Goal: Information Seeking & Learning: Learn about a topic

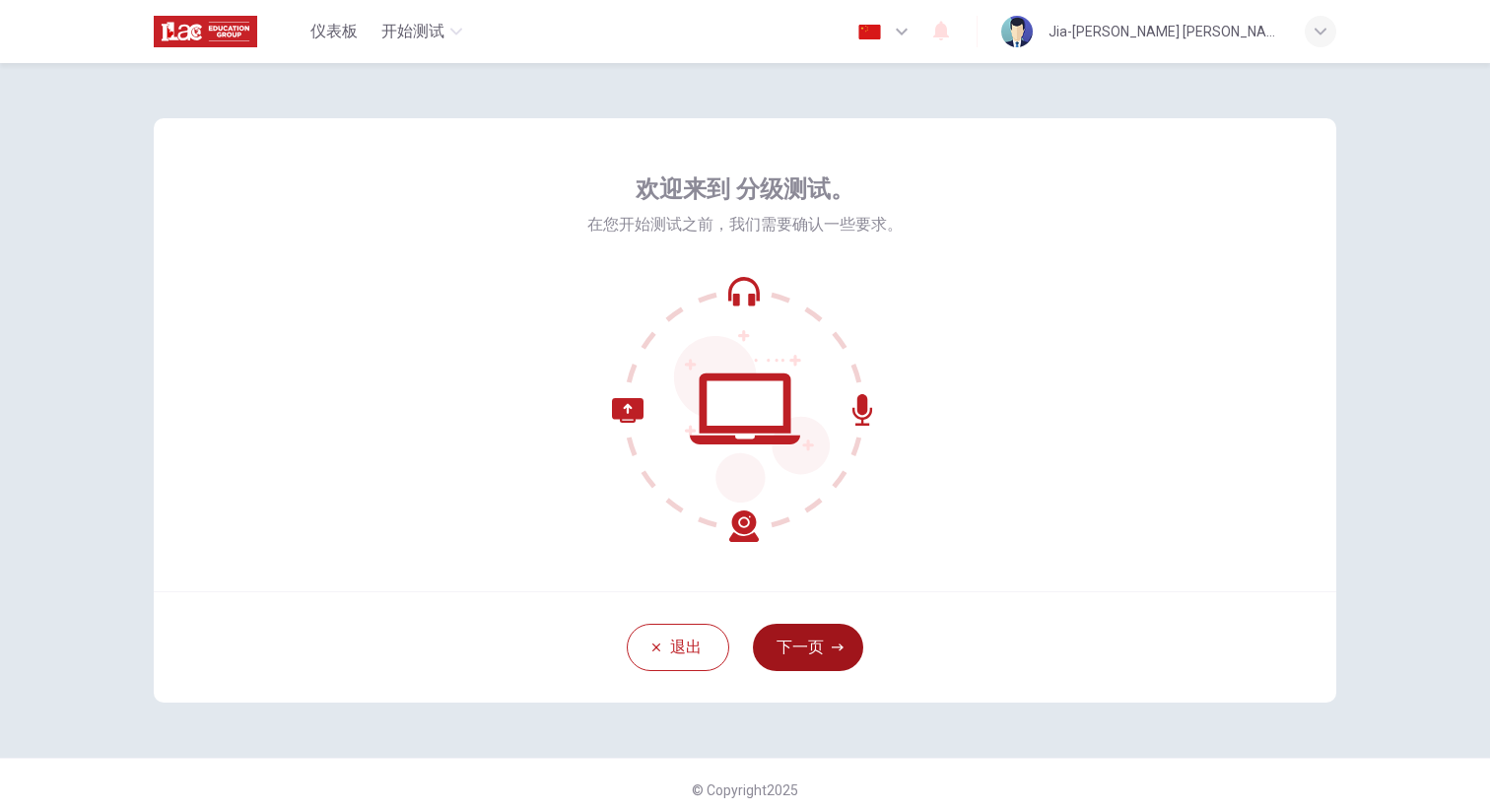
click at [812, 635] on button "下一页" at bounding box center [808, 647] width 110 height 47
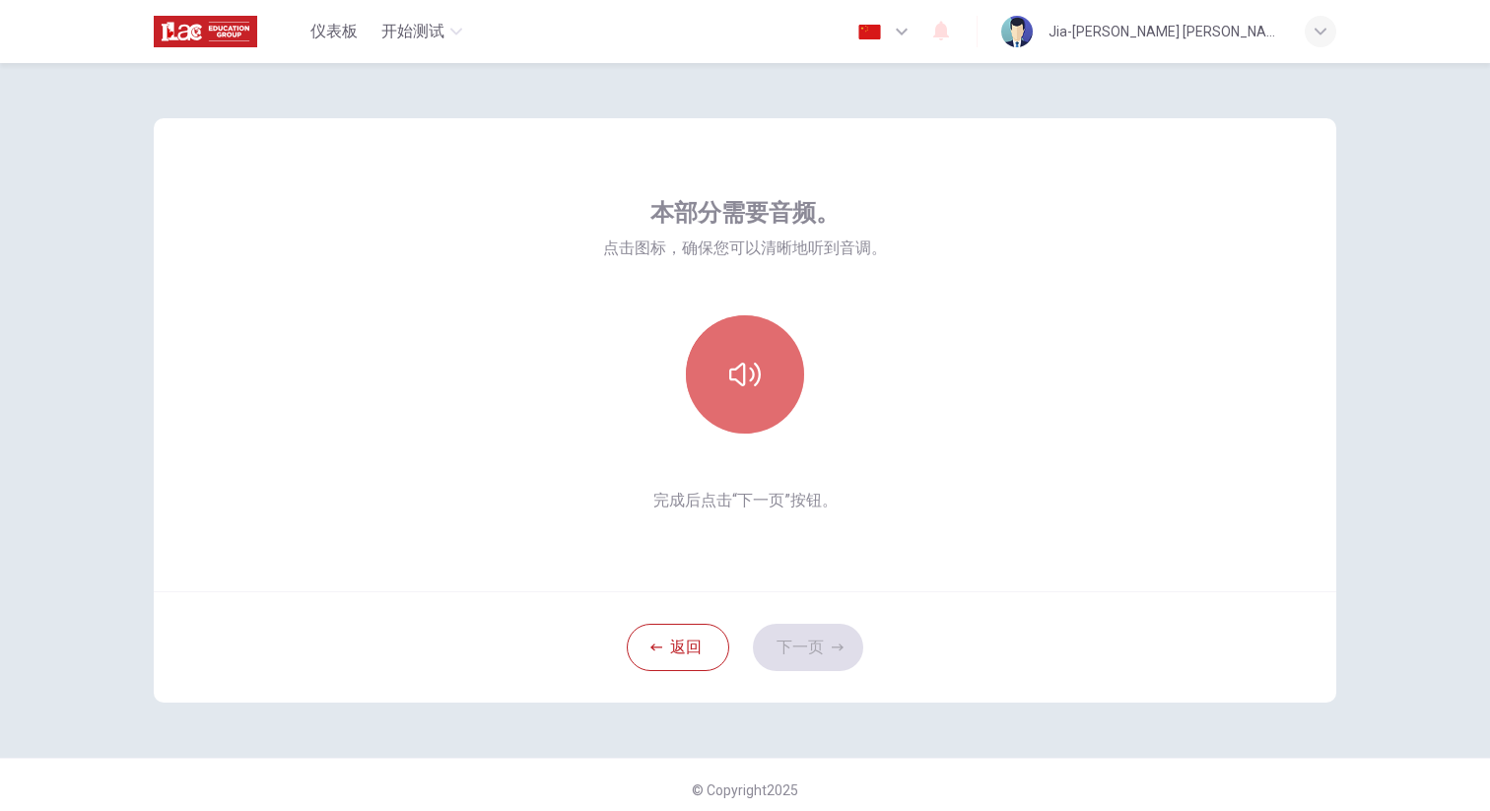
click at [762, 421] on button "button" at bounding box center [745, 374] width 118 height 118
click at [758, 406] on button "button" at bounding box center [745, 374] width 118 height 118
click at [759, 407] on button "button" at bounding box center [745, 374] width 118 height 118
click at [766, 384] on button "button" at bounding box center [745, 374] width 118 height 118
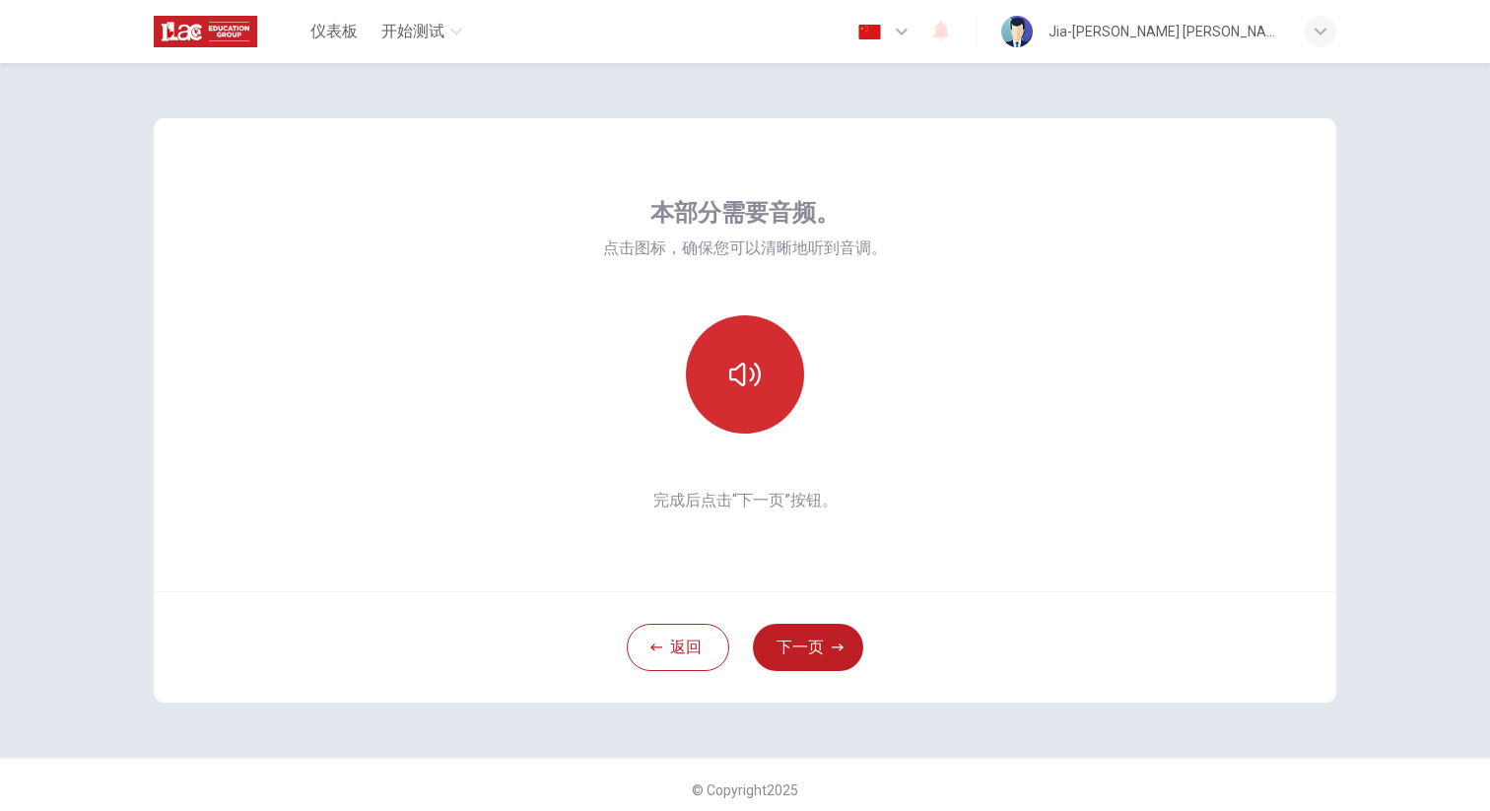
click at [733, 317] on button "button" at bounding box center [745, 374] width 118 height 118
click at [805, 664] on button "下一页" at bounding box center [808, 647] width 110 height 47
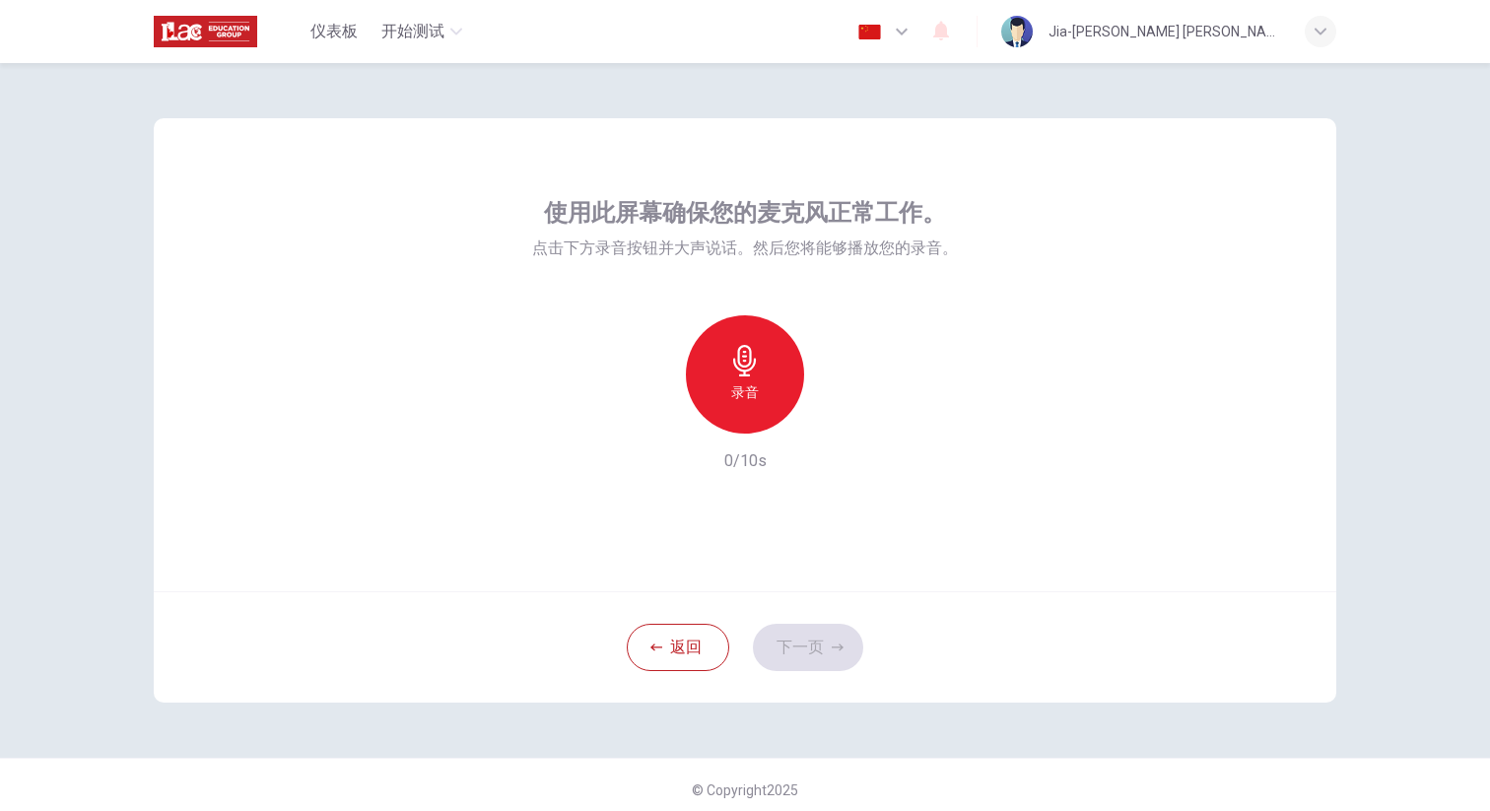
click at [745, 402] on h6 "录音" at bounding box center [745, 392] width 28 height 24
click at [745, 402] on h6 "停止" at bounding box center [745, 392] width 28 height 24
click at [830, 416] on icon "button" at bounding box center [836, 418] width 20 height 20
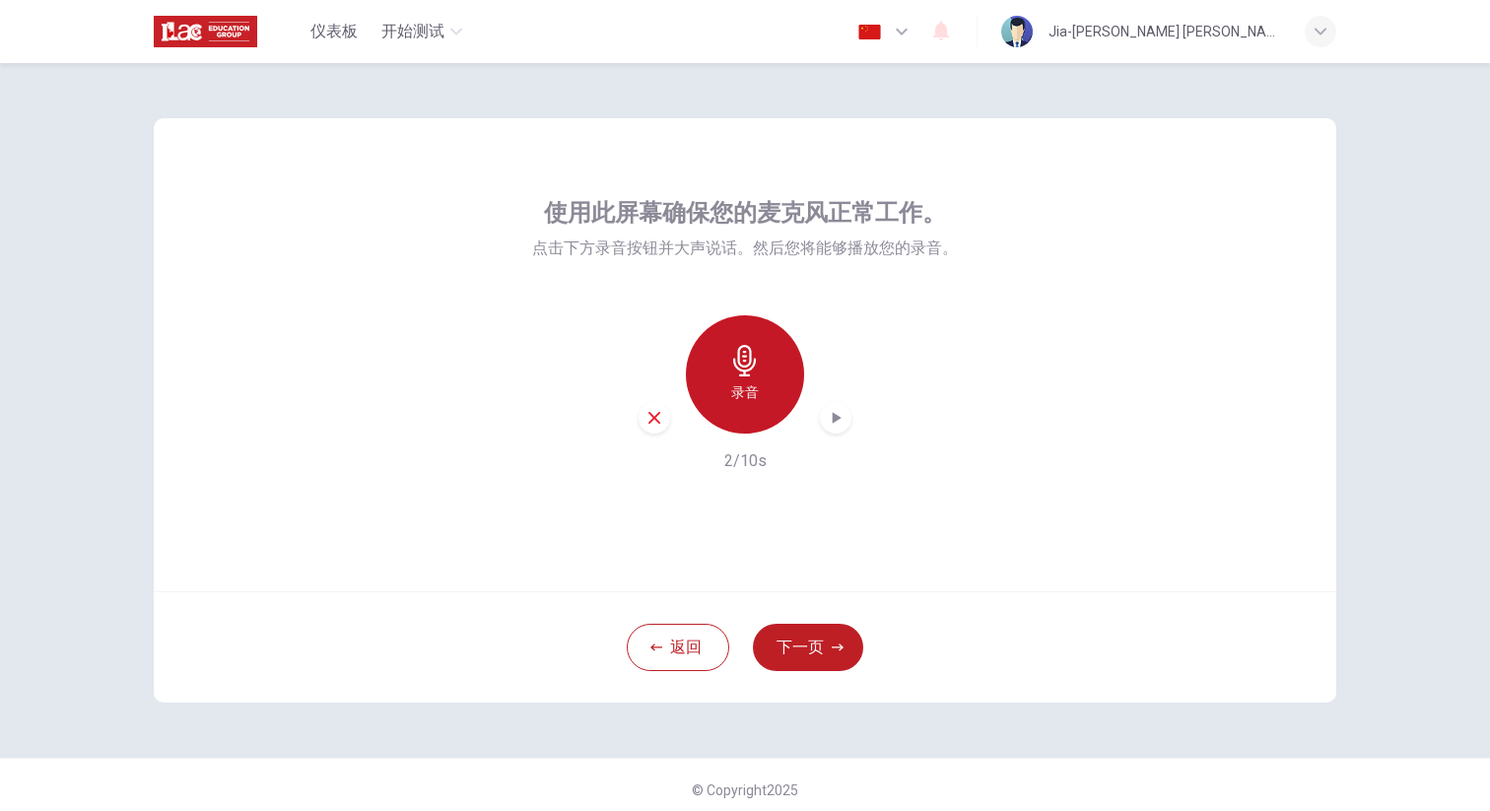
click at [770, 363] on div "录音" at bounding box center [745, 374] width 118 height 118
click at [770, 363] on div "停止" at bounding box center [745, 374] width 118 height 118
click at [835, 418] on icon "button" at bounding box center [837, 418] width 9 height 12
click at [815, 658] on button "下一页" at bounding box center [808, 647] width 110 height 47
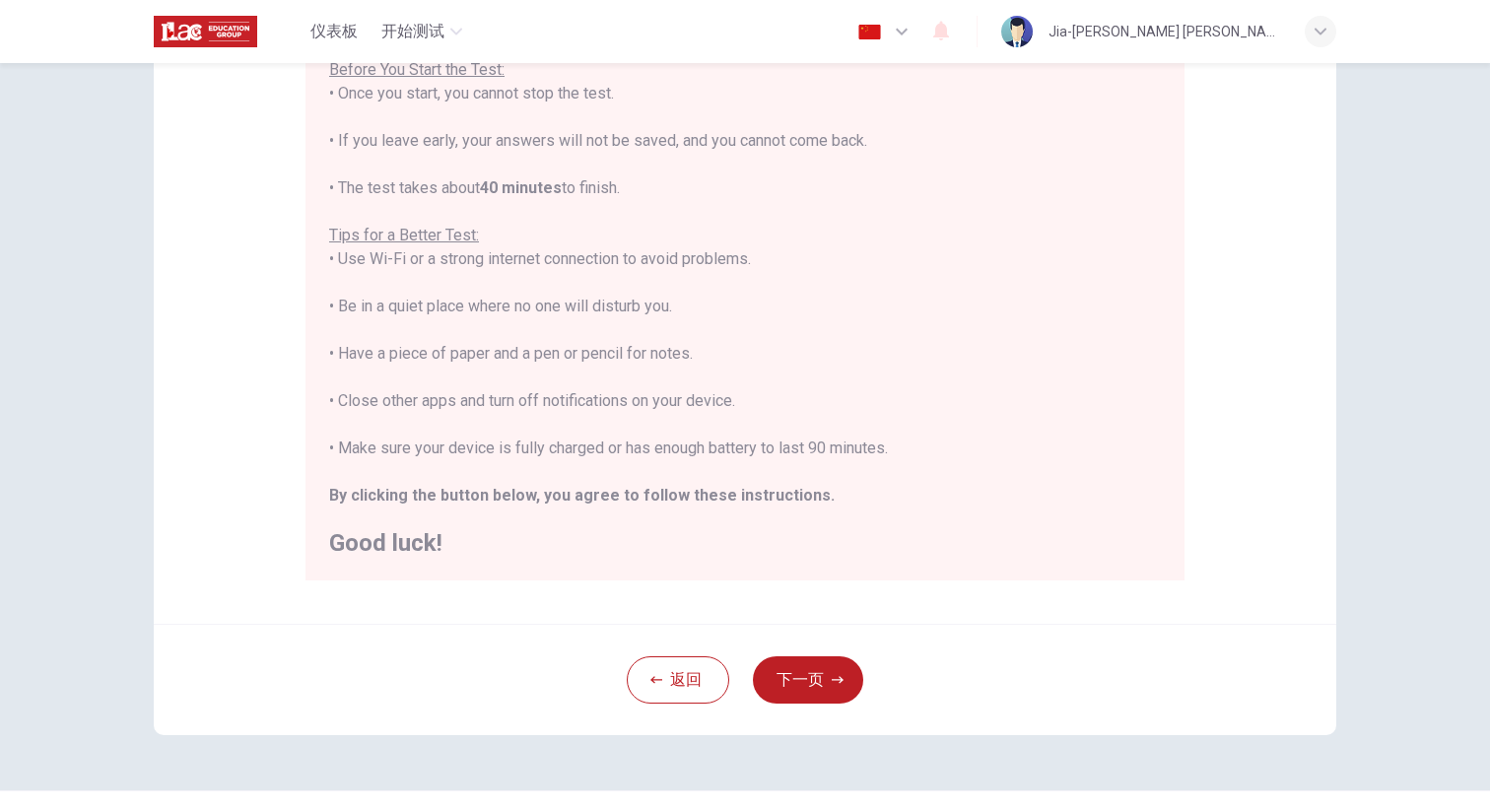
scroll to position [244, 0]
click at [808, 676] on button "下一页" at bounding box center [808, 677] width 110 height 47
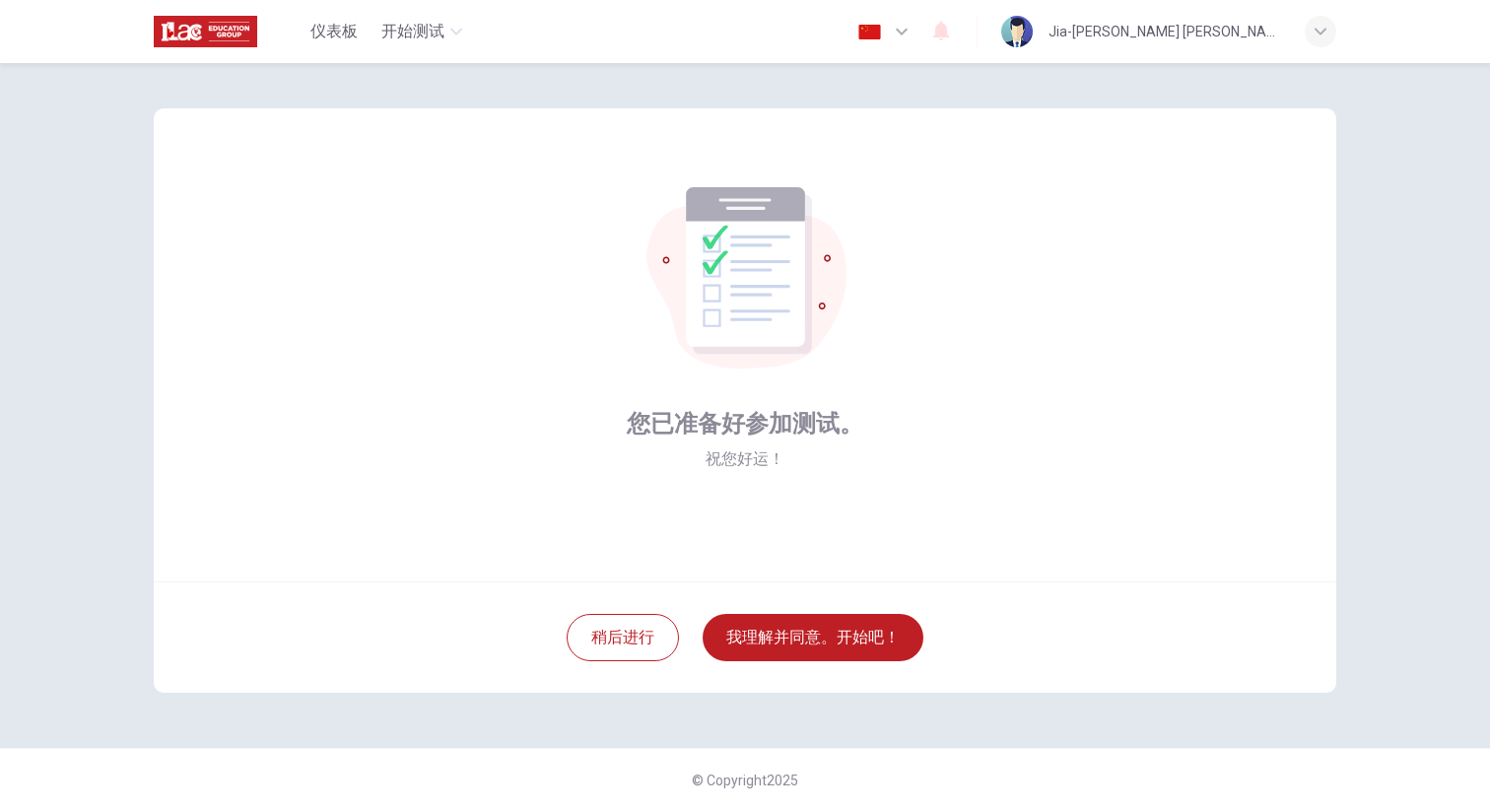
click at [350, 513] on div "您已准备好参加测试。 祝您好运！" at bounding box center [745, 344] width 1183 height 473
click at [847, 633] on button "我理解并同意。开始吧！" at bounding box center [813, 637] width 221 height 47
click at [850, 633] on button "我理解并同意。开始吧！" at bounding box center [813, 637] width 221 height 47
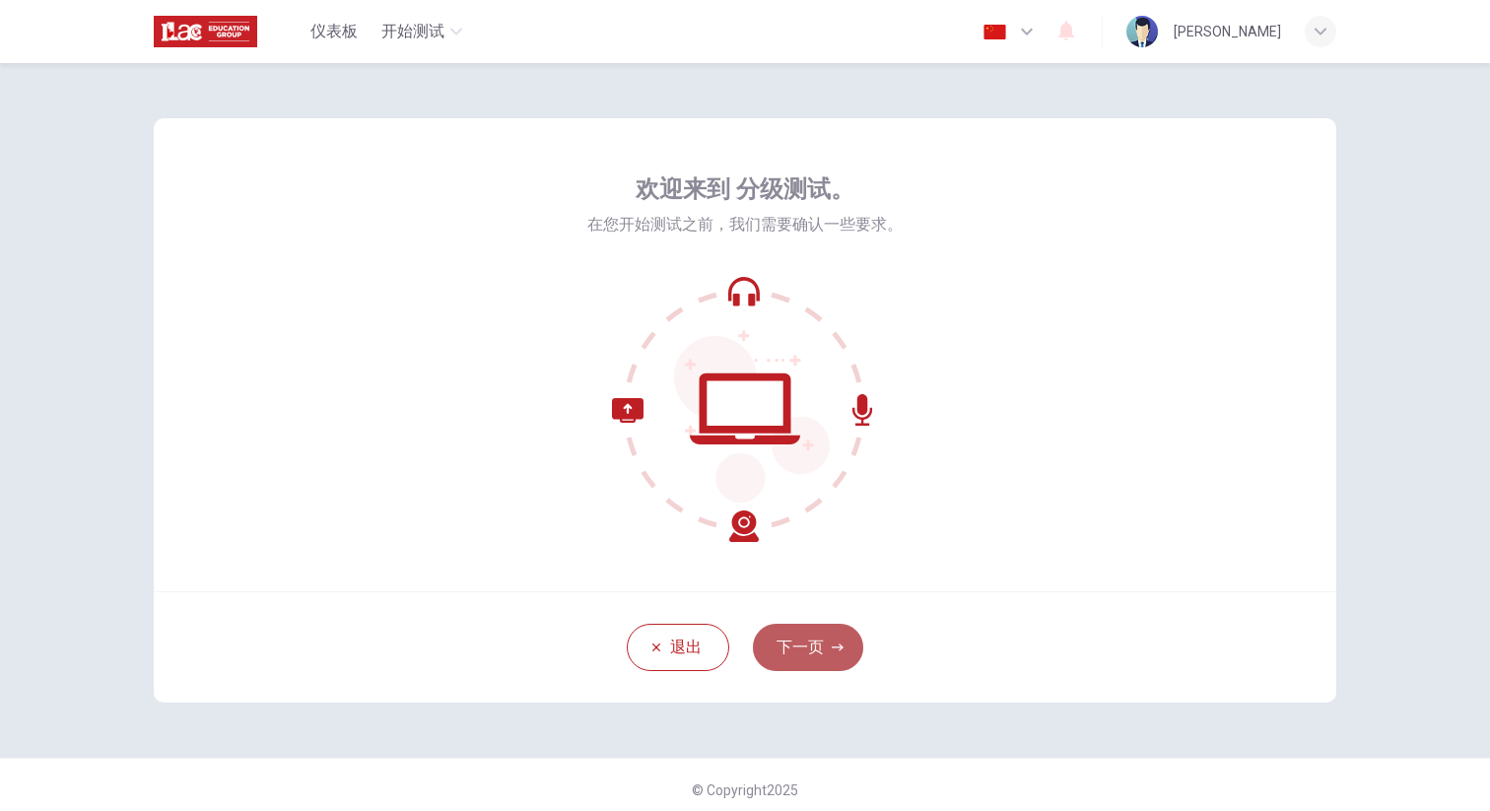
click at [812, 662] on button "下一页" at bounding box center [808, 647] width 110 height 47
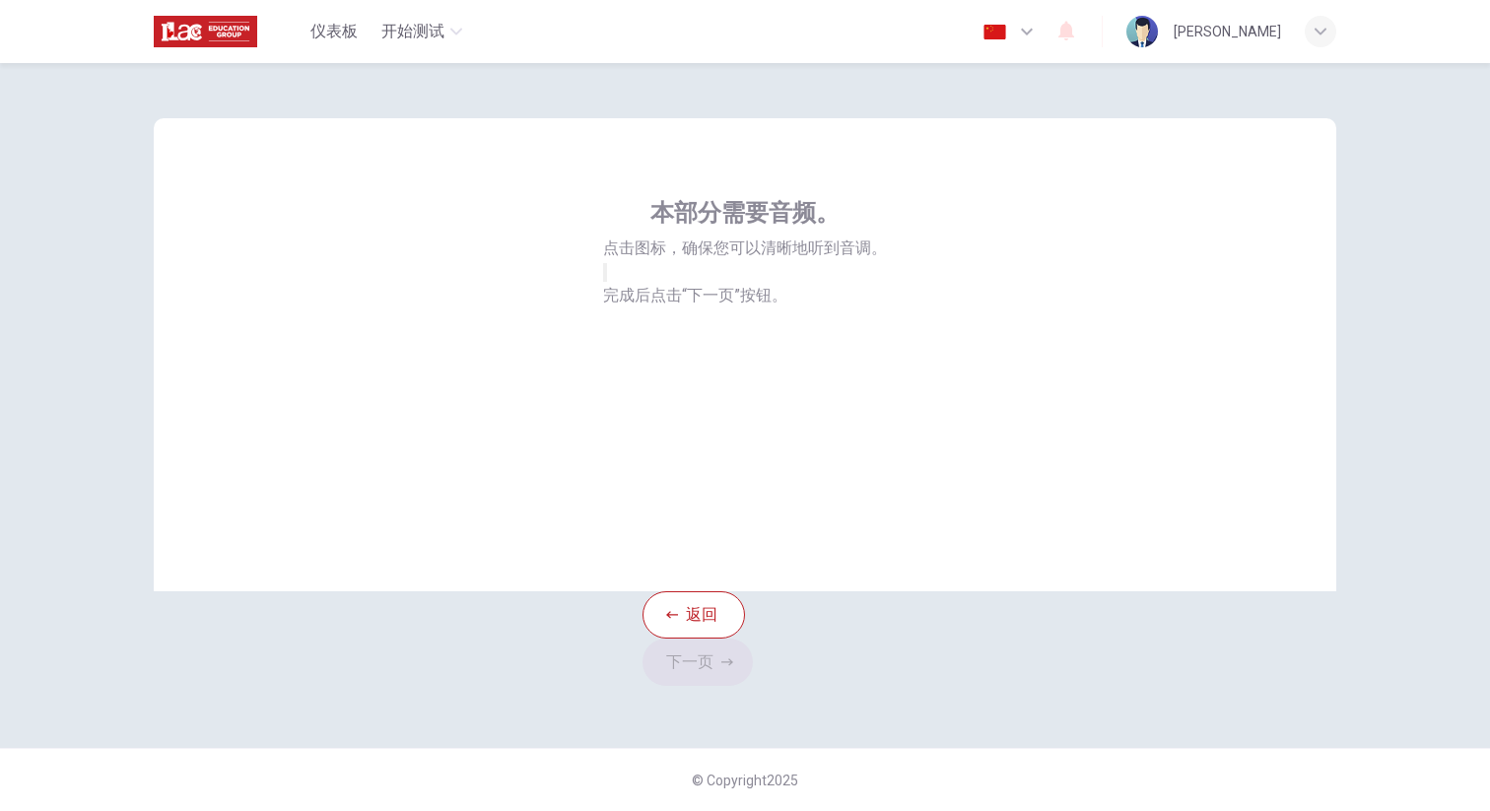
click at [607, 282] on button "button" at bounding box center [605, 272] width 4 height 19
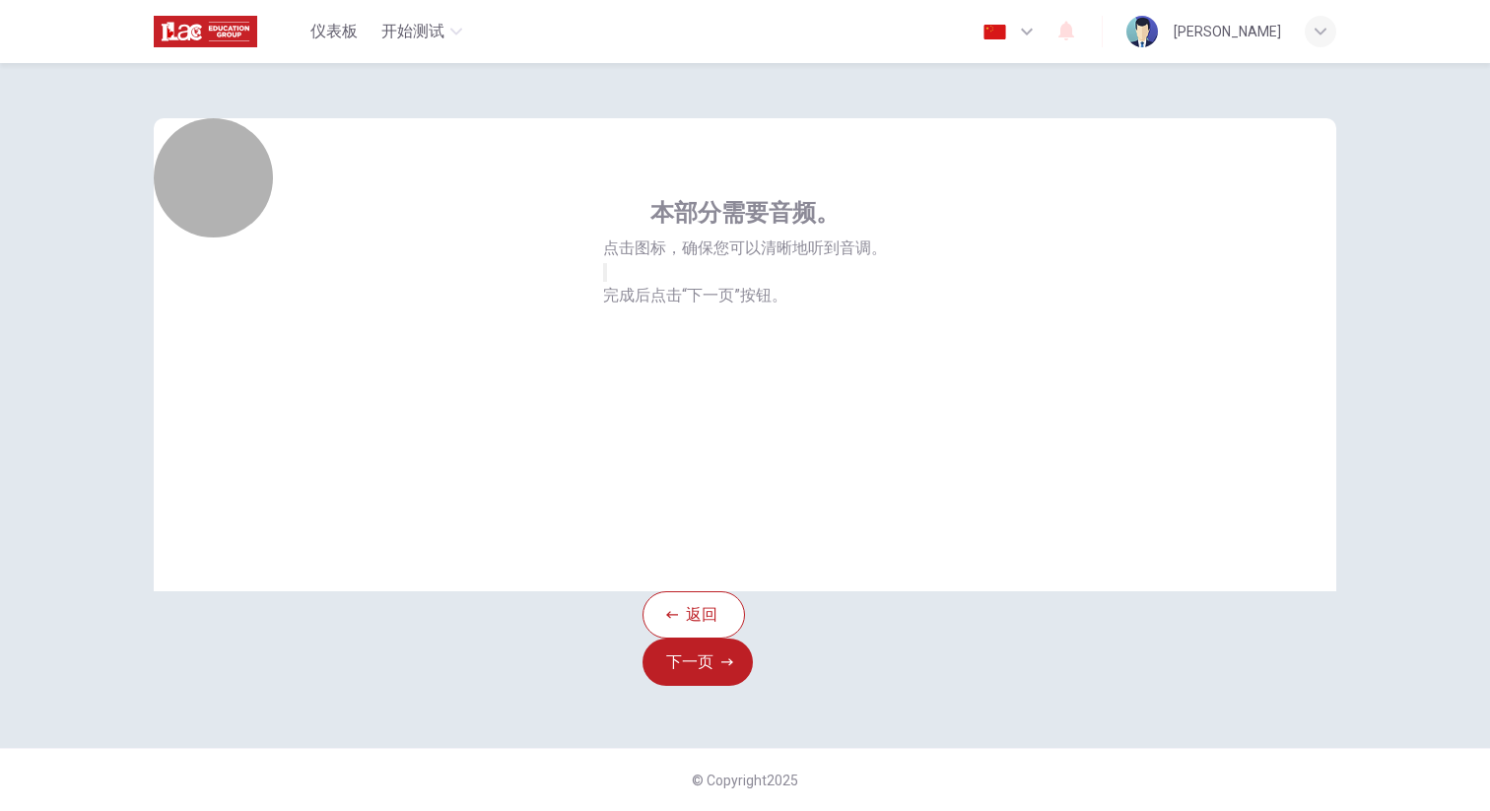
click at [629, 298] on icon "button" at bounding box center [617, 289] width 24 height 18
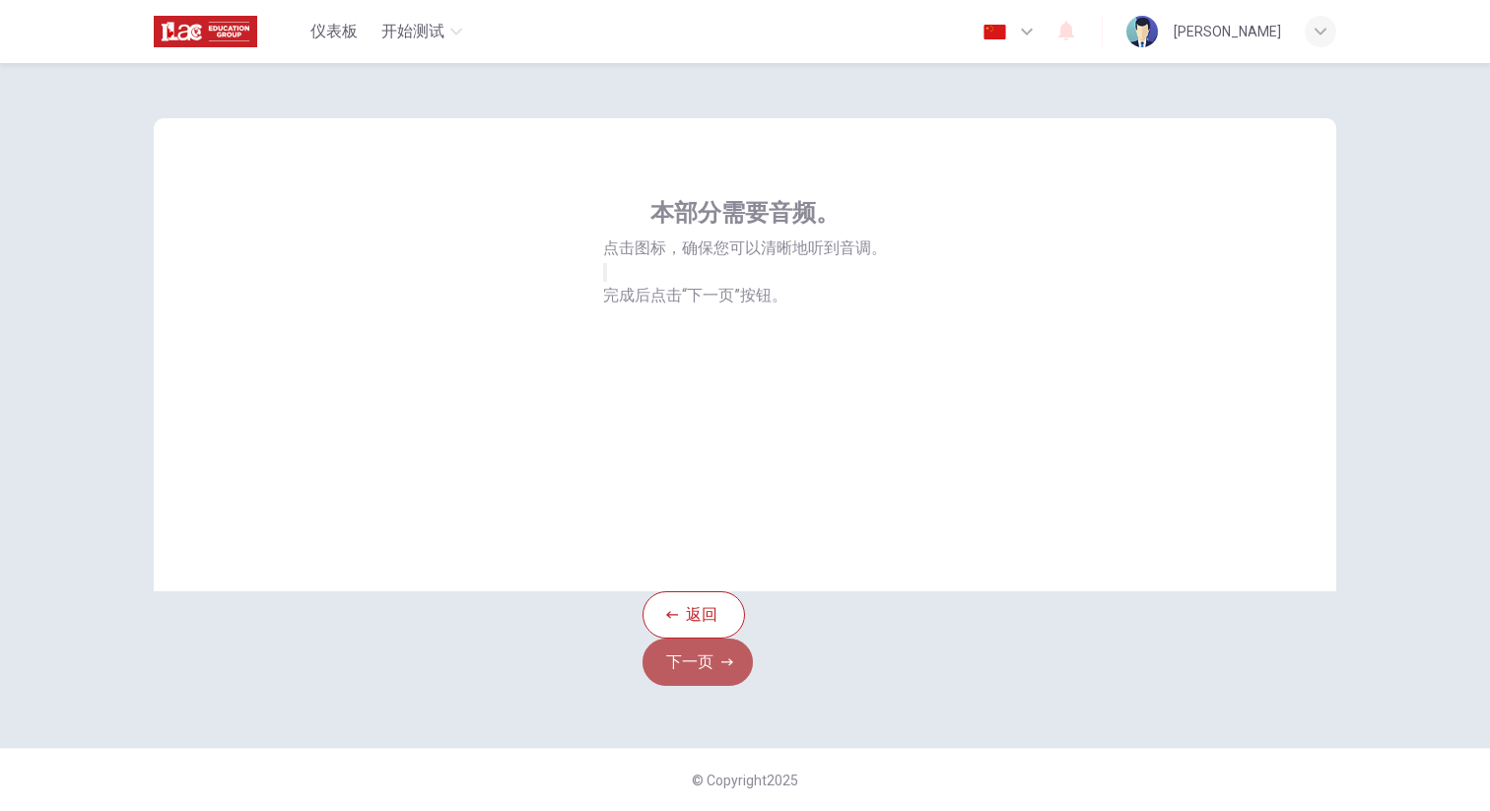
click at [753, 639] on button "下一页" at bounding box center [698, 662] width 110 height 47
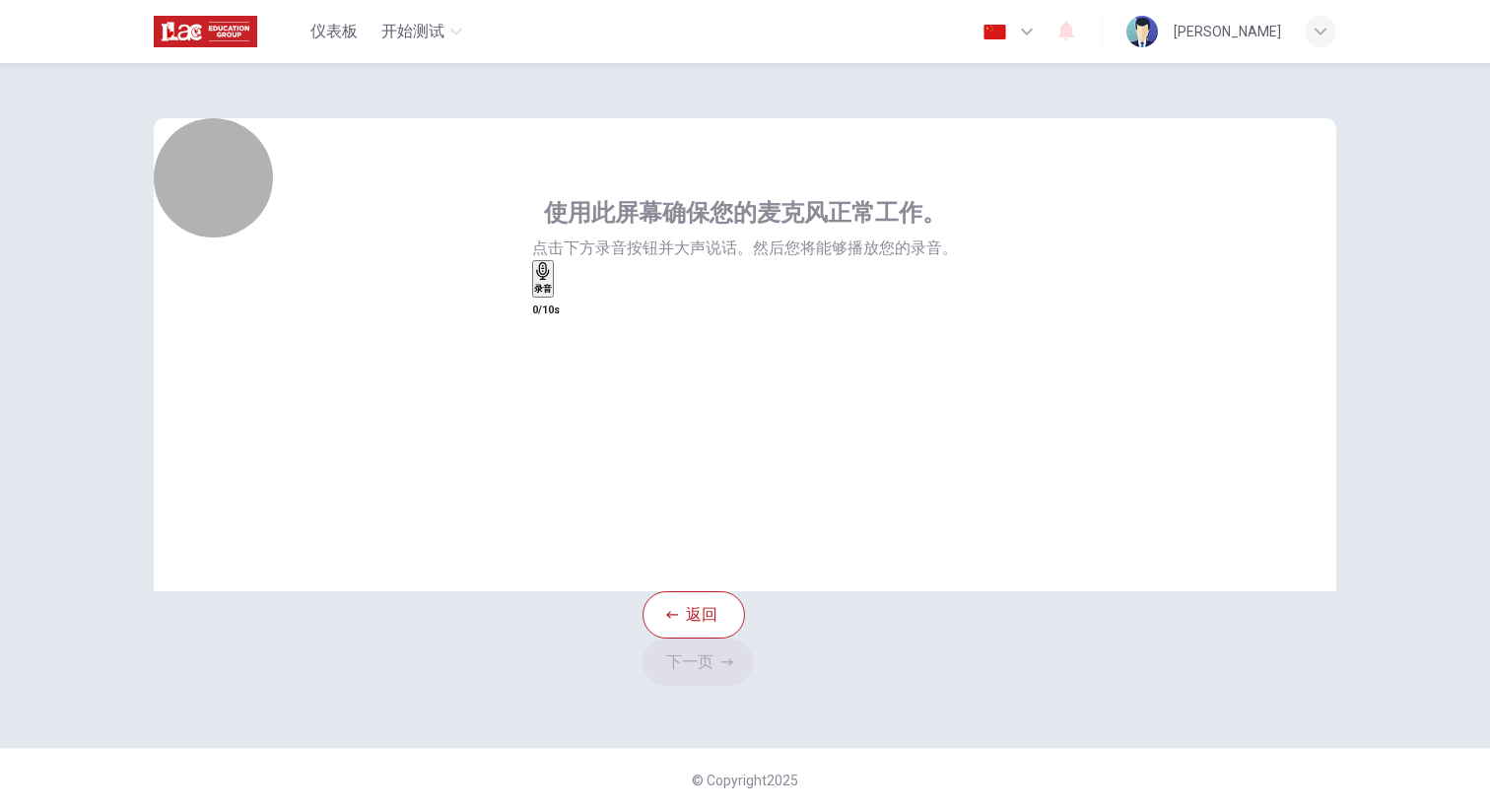
click at [552, 296] on div "录音" at bounding box center [543, 279] width 18 height 34
click at [552, 422] on div "停止" at bounding box center [543, 342] width 18 height 160
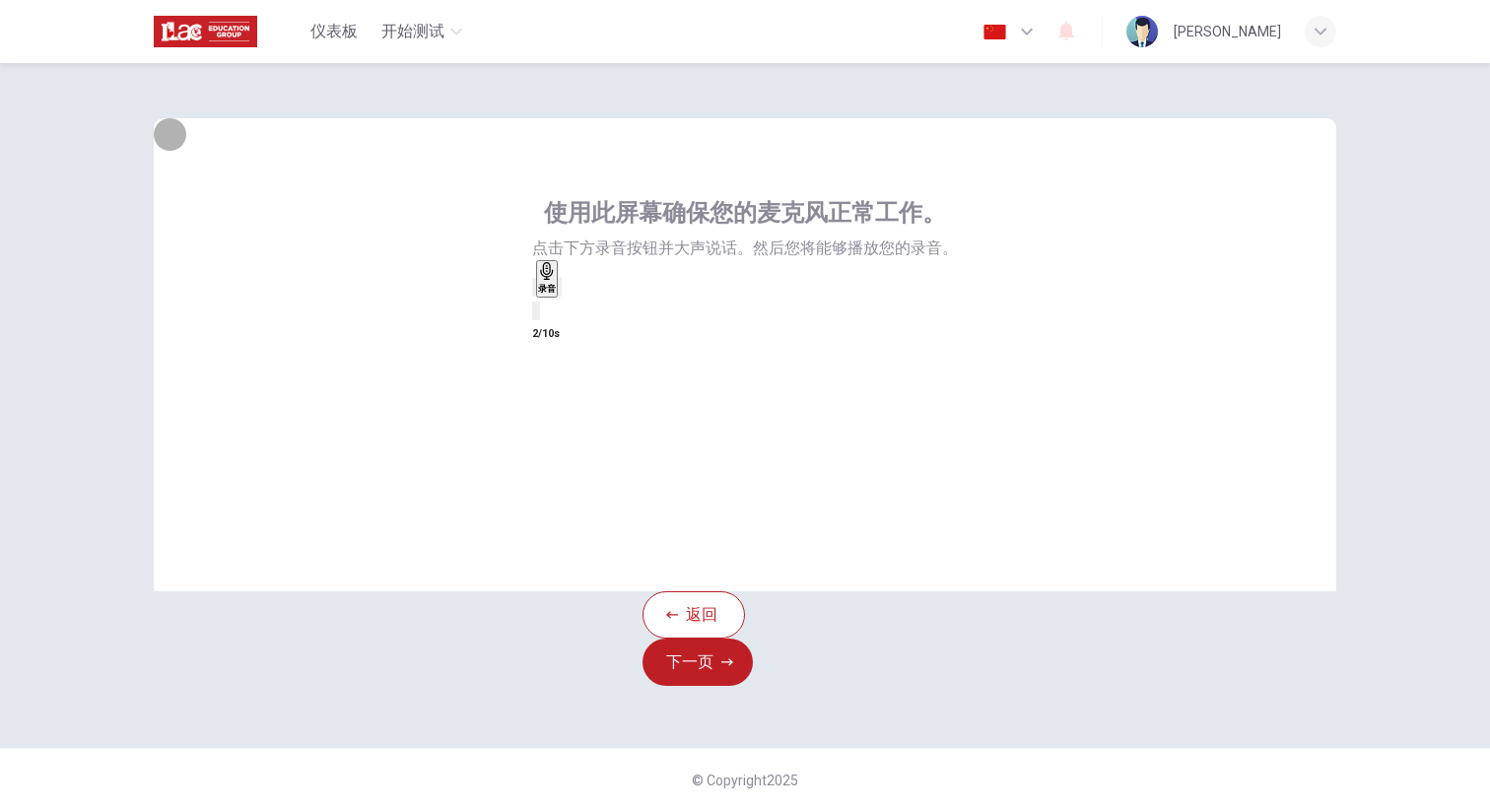
click at [578, 310] on icon "button" at bounding box center [573, 304] width 11 height 14
click at [753, 639] on button "下一页" at bounding box center [698, 662] width 110 height 47
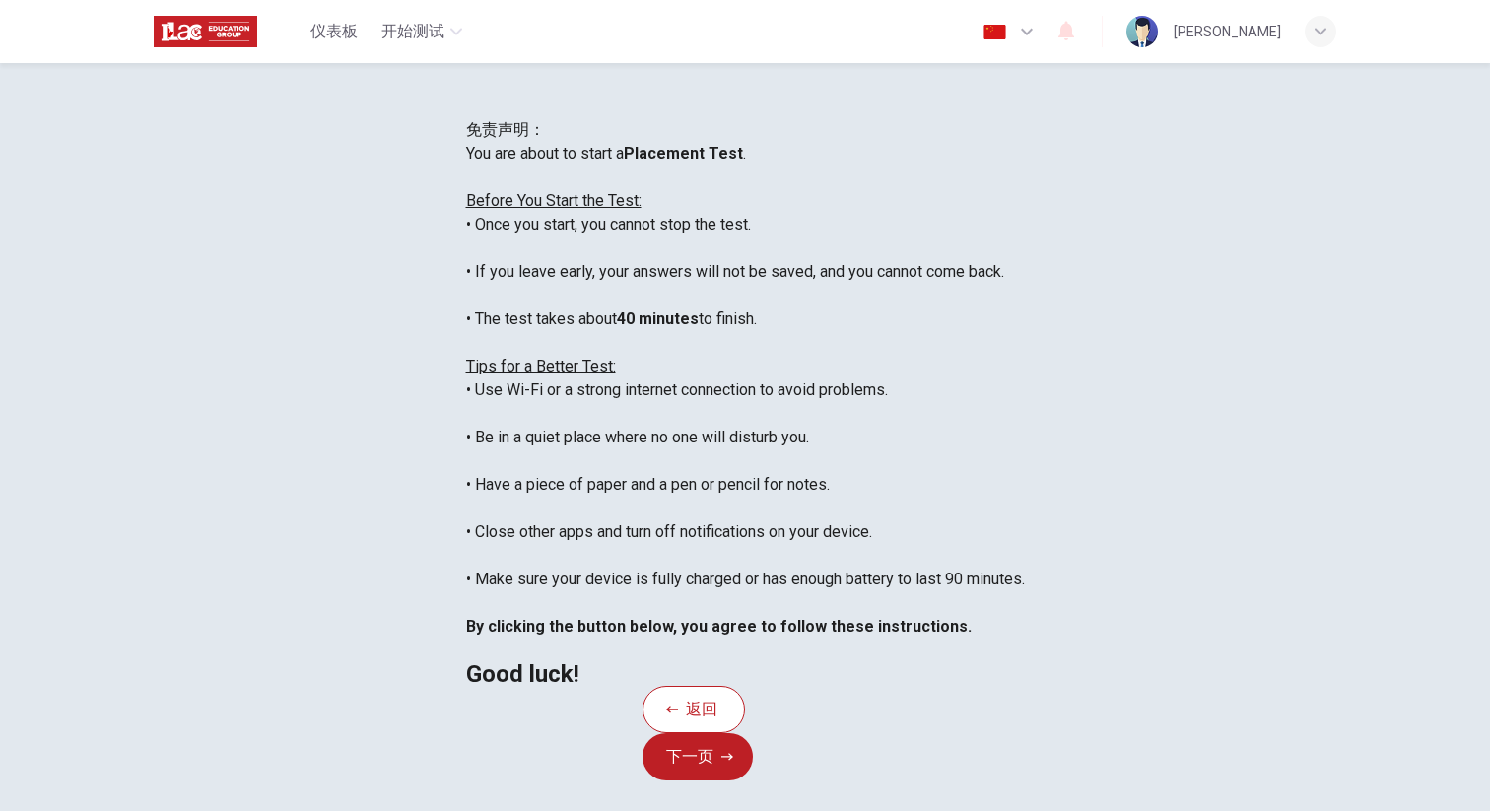
scroll to position [23, 0]
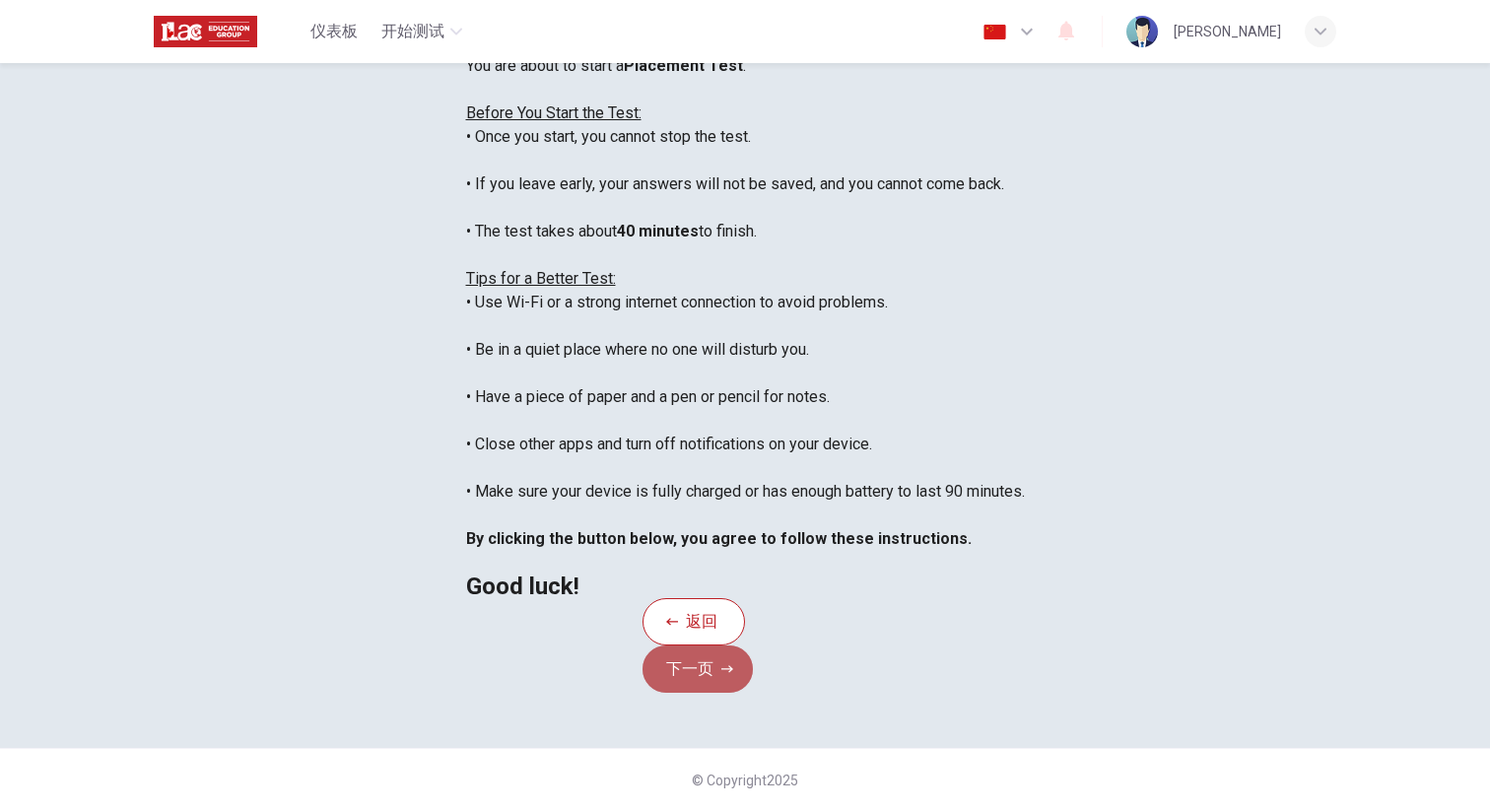
click at [753, 645] on button "下一页" at bounding box center [698, 668] width 110 height 47
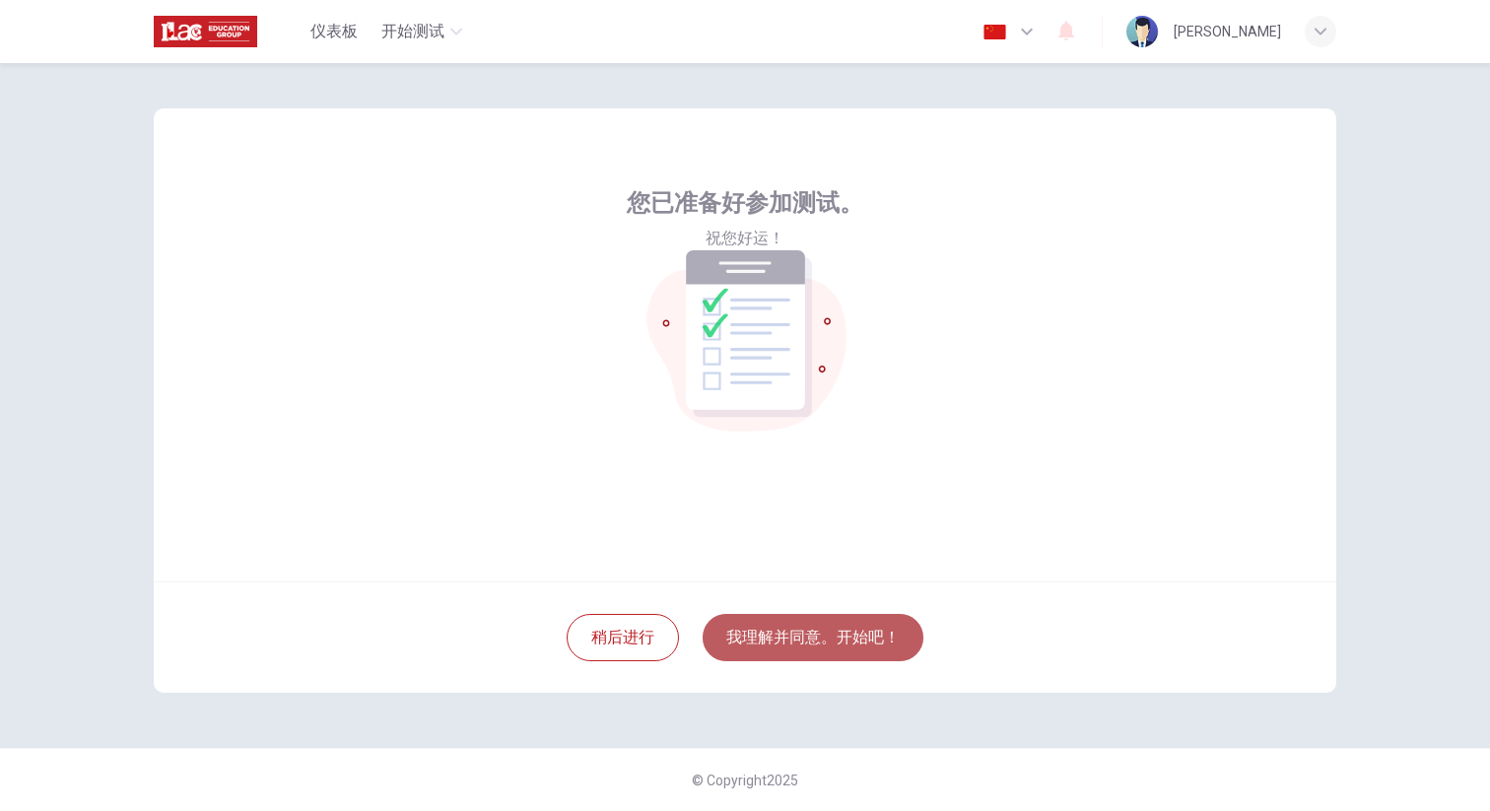
click at [806, 631] on button "我理解并同意。开始吧！" at bounding box center [813, 637] width 221 height 47
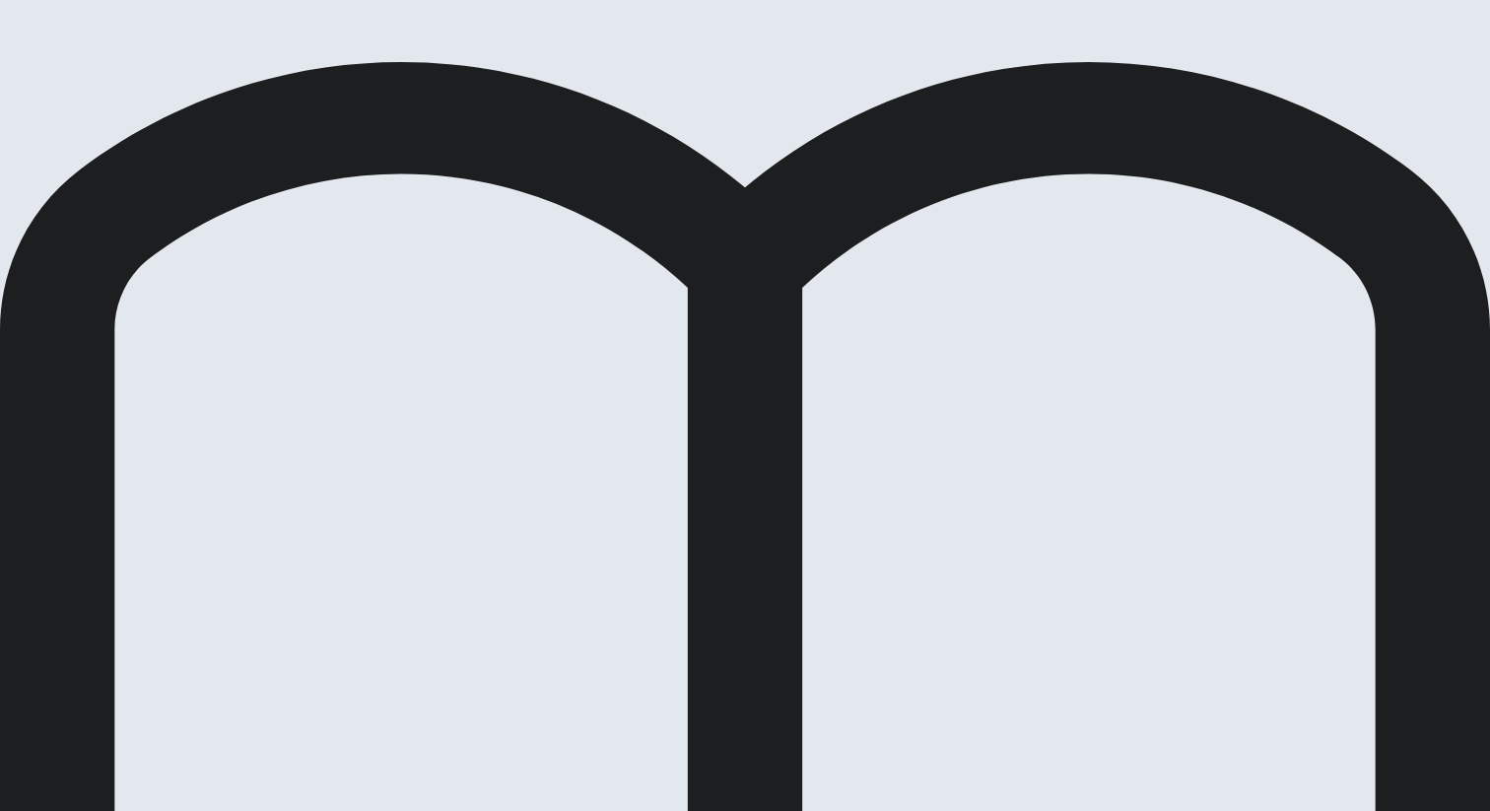
drag, startPoint x: 696, startPoint y: 183, endPoint x: 679, endPoint y: 131, distance: 54.9
drag, startPoint x: 213, startPoint y: 170, endPoint x: 774, endPoint y: 137, distance: 561.7
drag, startPoint x: 677, startPoint y: 175, endPoint x: 418, endPoint y: 178, distance: 259.2
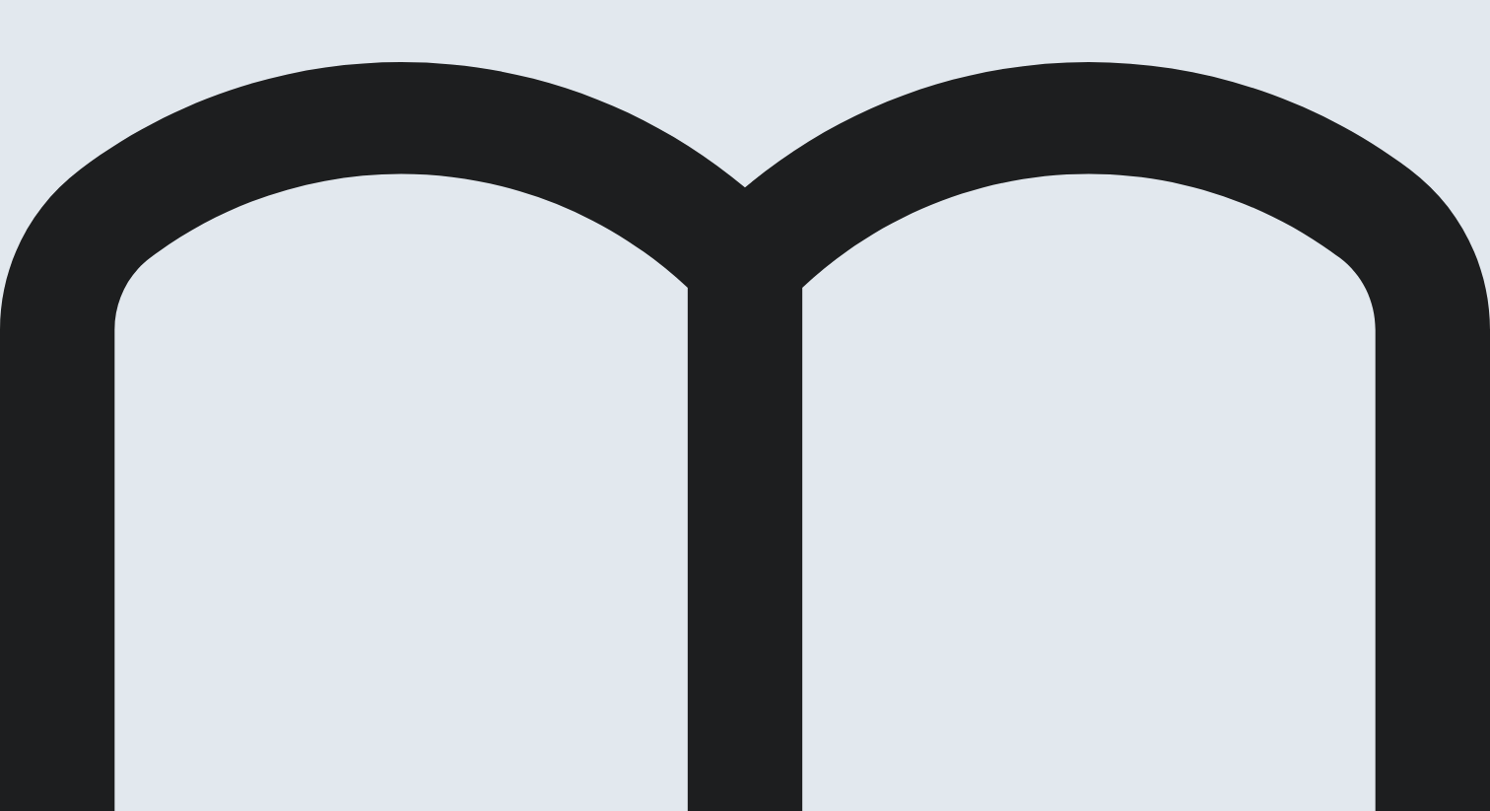
drag, startPoint x: 223, startPoint y: 186, endPoint x: 703, endPoint y: 181, distance: 479.9
drag, startPoint x: 605, startPoint y: 175, endPoint x: 635, endPoint y: 203, distance: 40.4
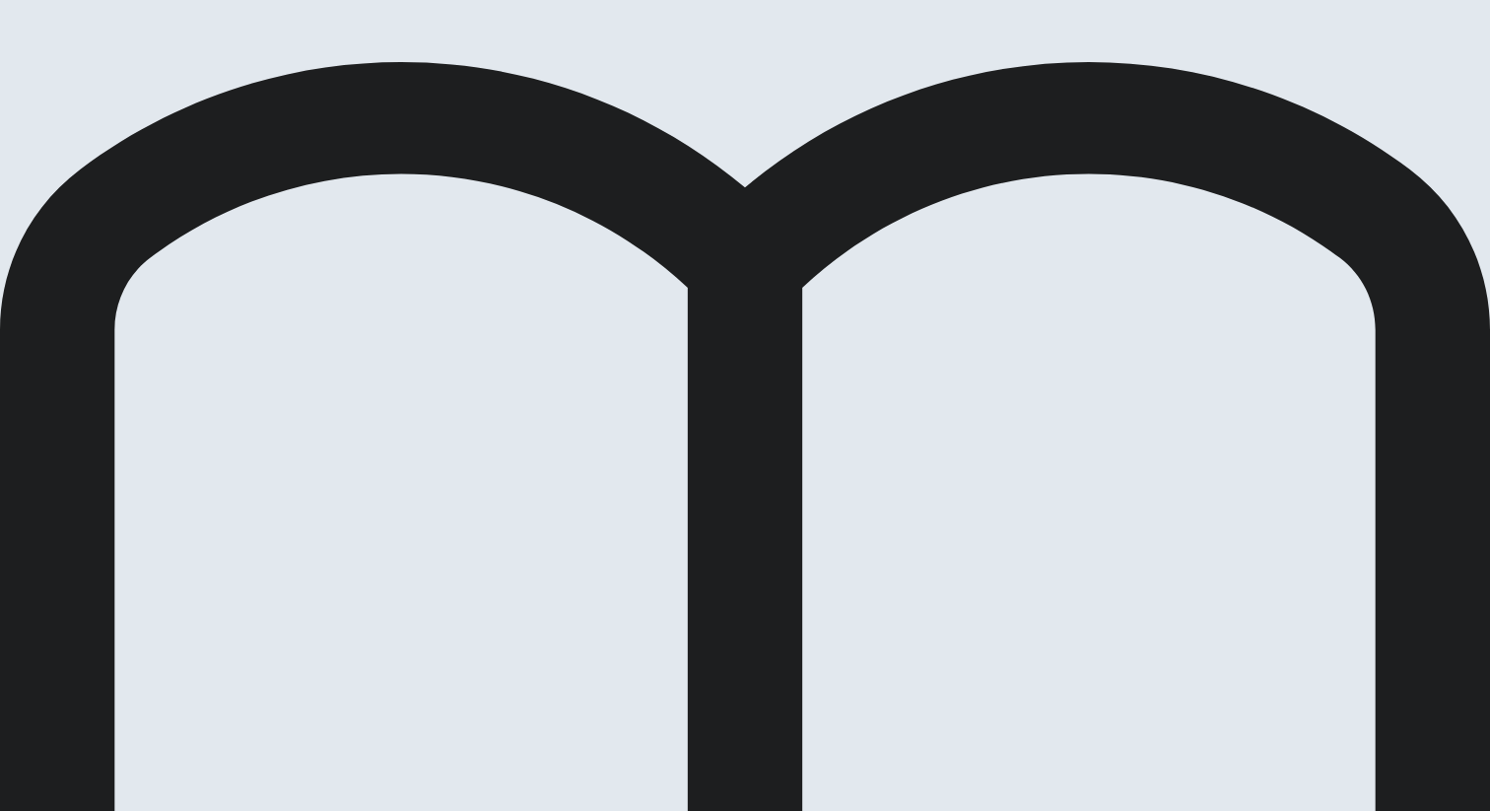
drag, startPoint x: 464, startPoint y: 179, endPoint x: 617, endPoint y: 177, distance: 152.8
drag, startPoint x: 439, startPoint y: 176, endPoint x: 574, endPoint y: 168, distance: 135.3
drag, startPoint x: 496, startPoint y: 181, endPoint x: 591, endPoint y: 176, distance: 95.7
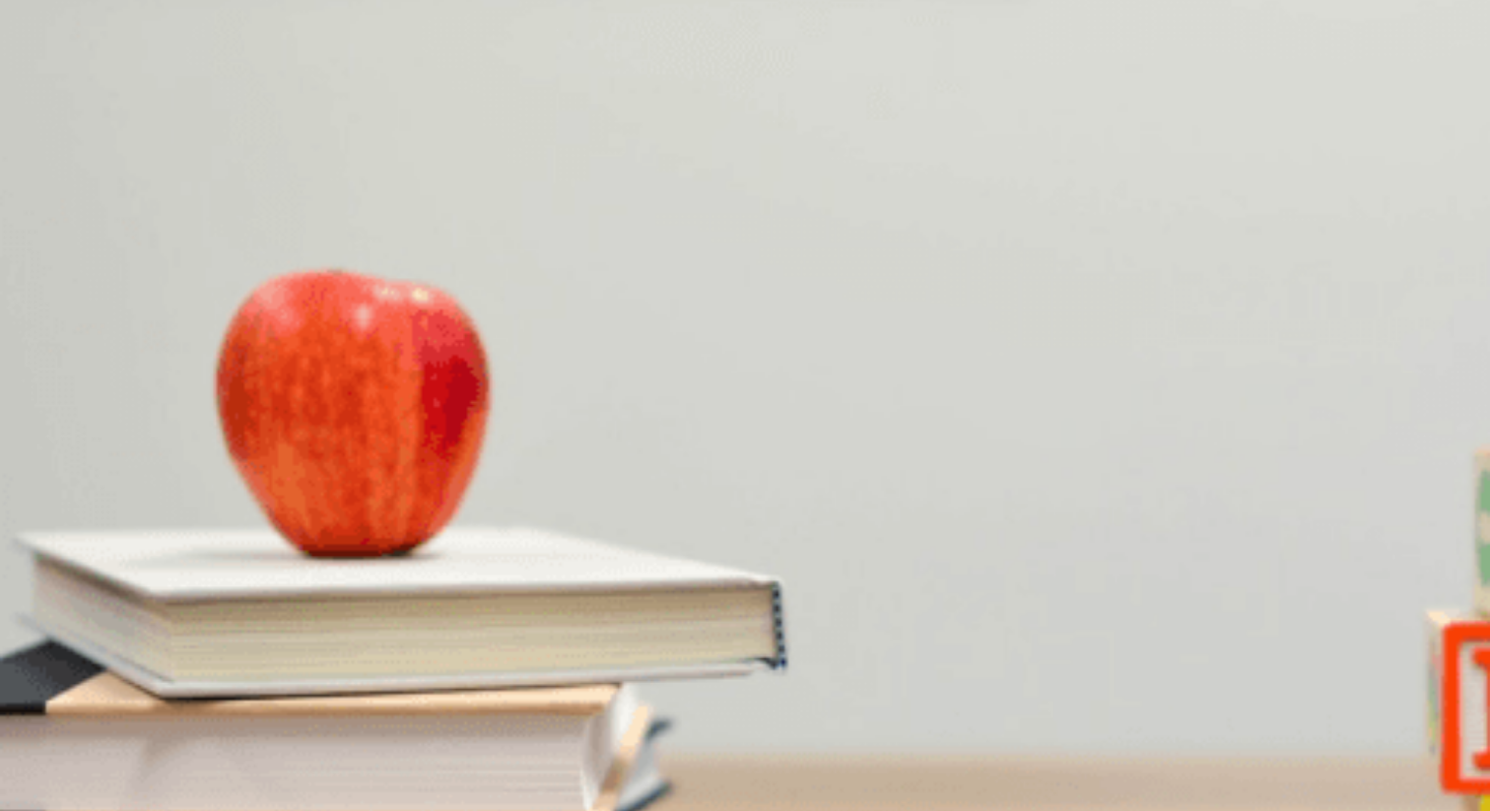
type input "0"
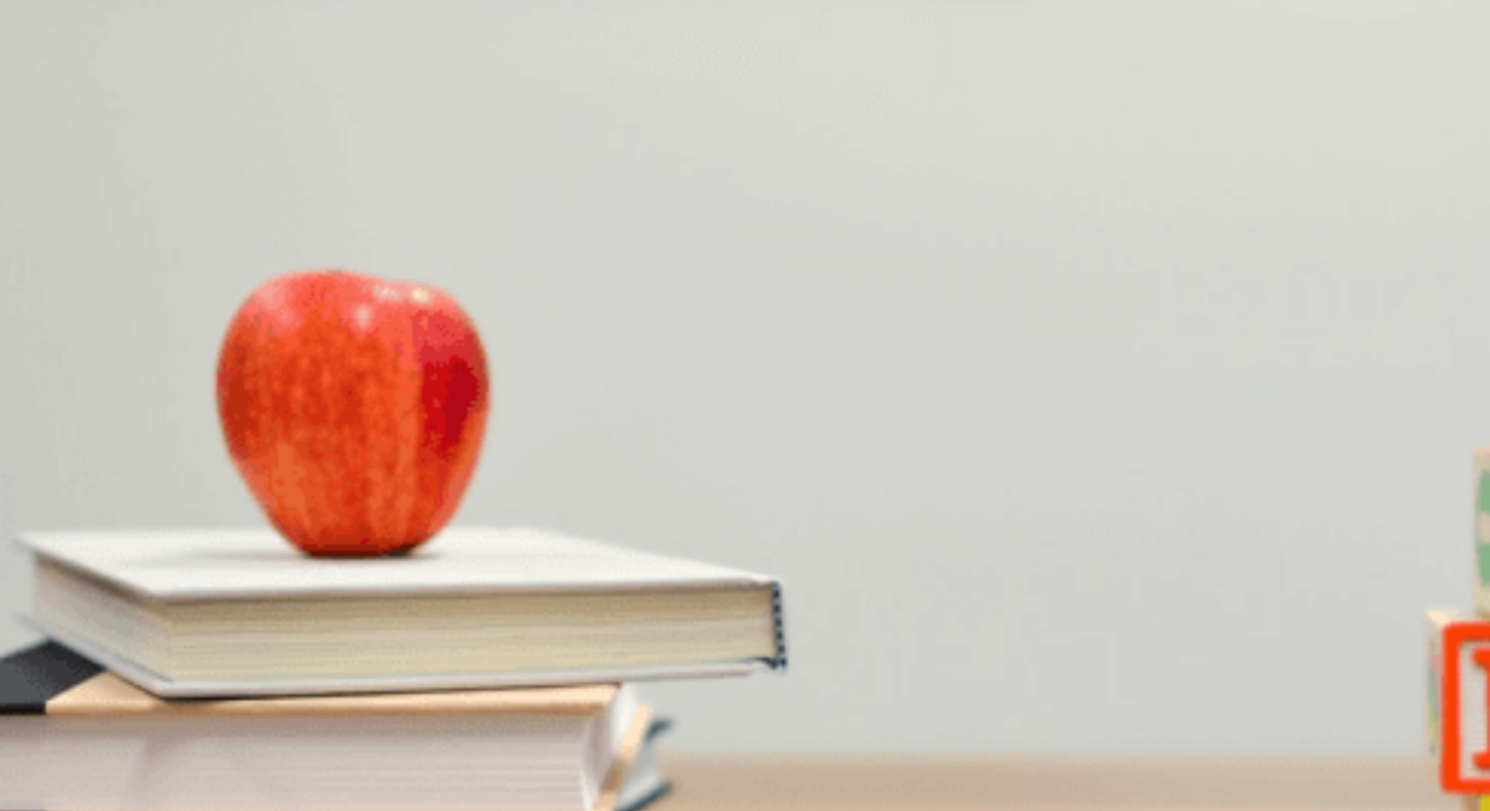
scroll to position [885, 0]
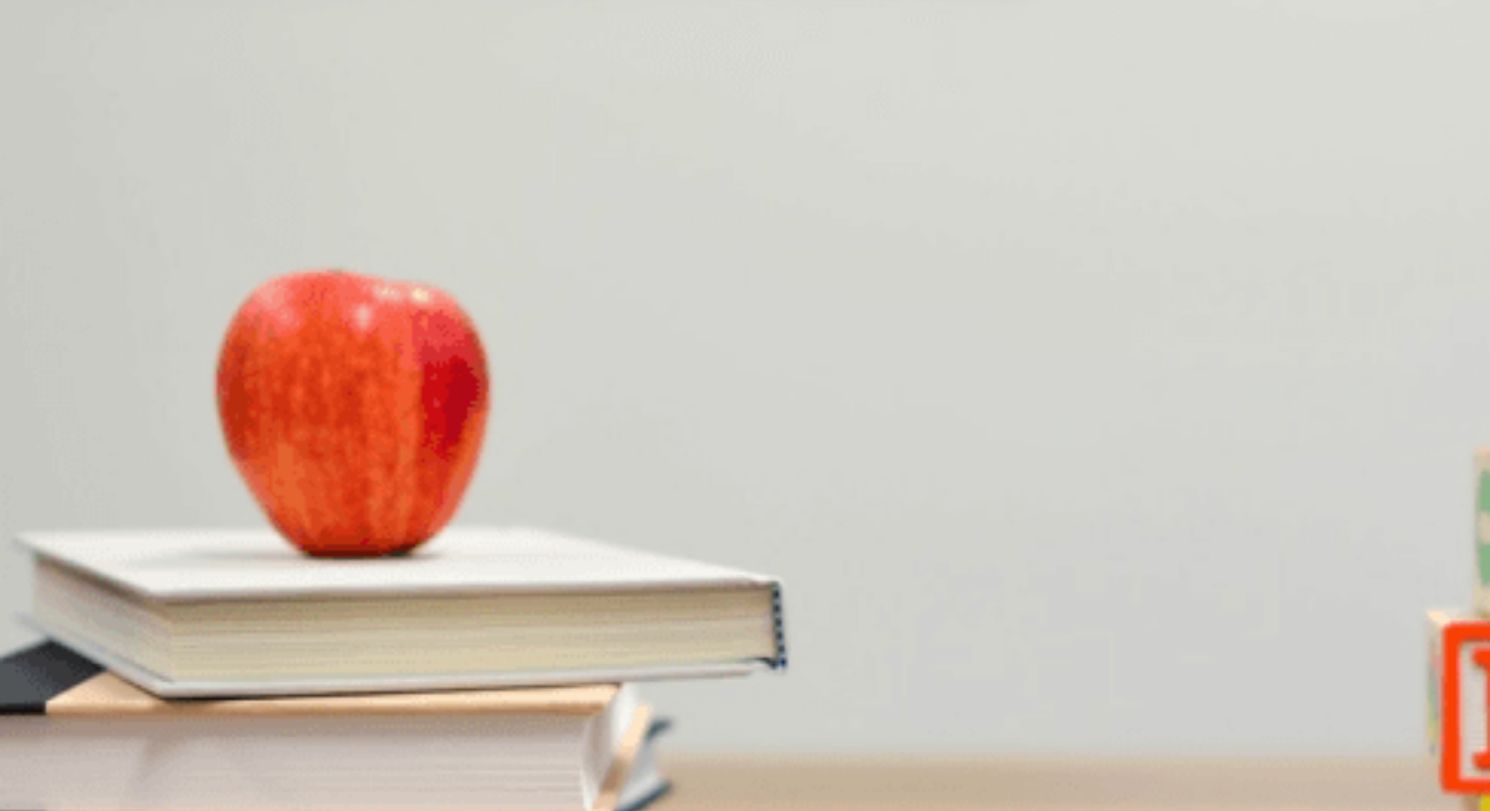
type input "0"
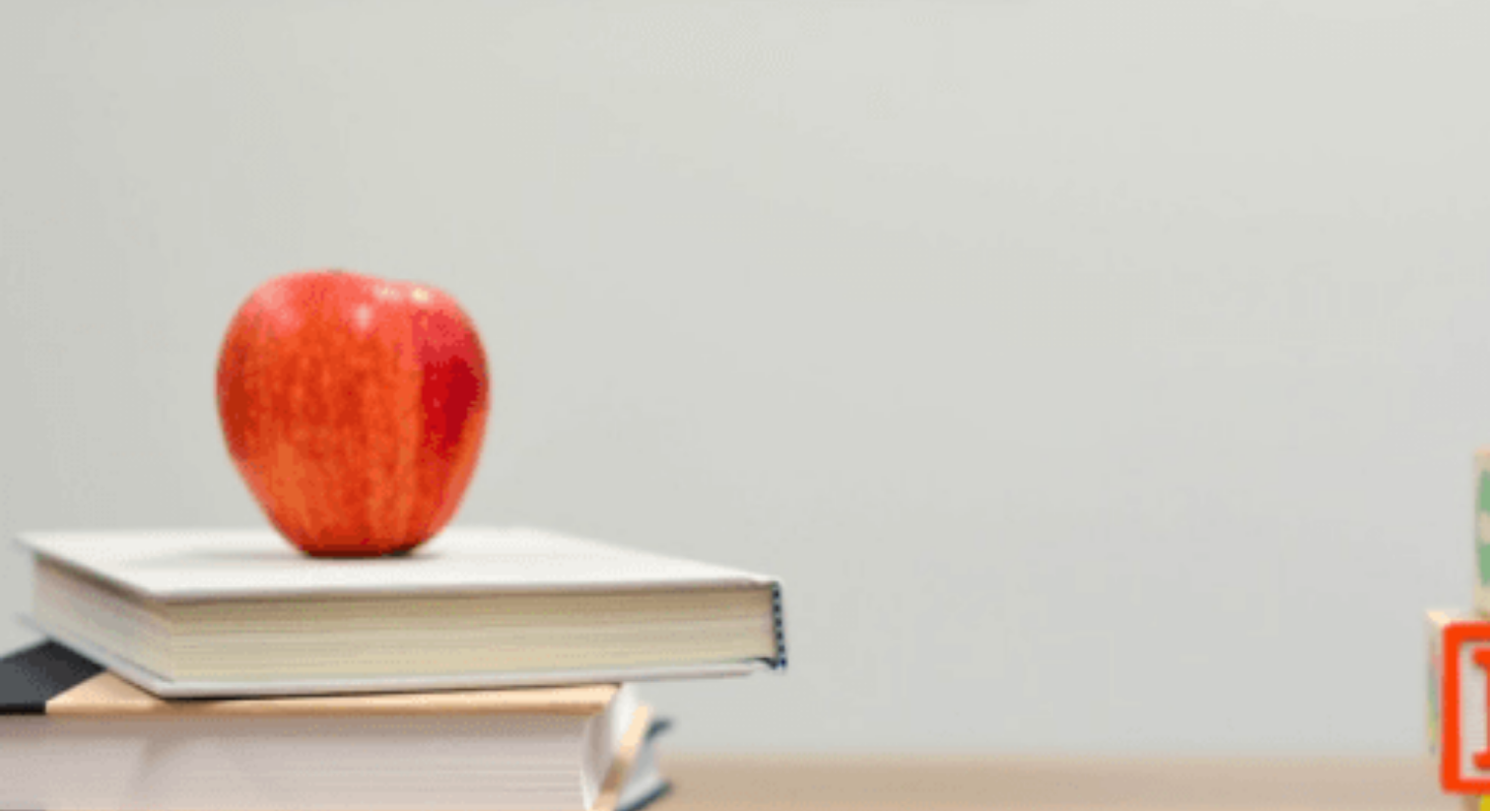
scroll to position [508, 0]
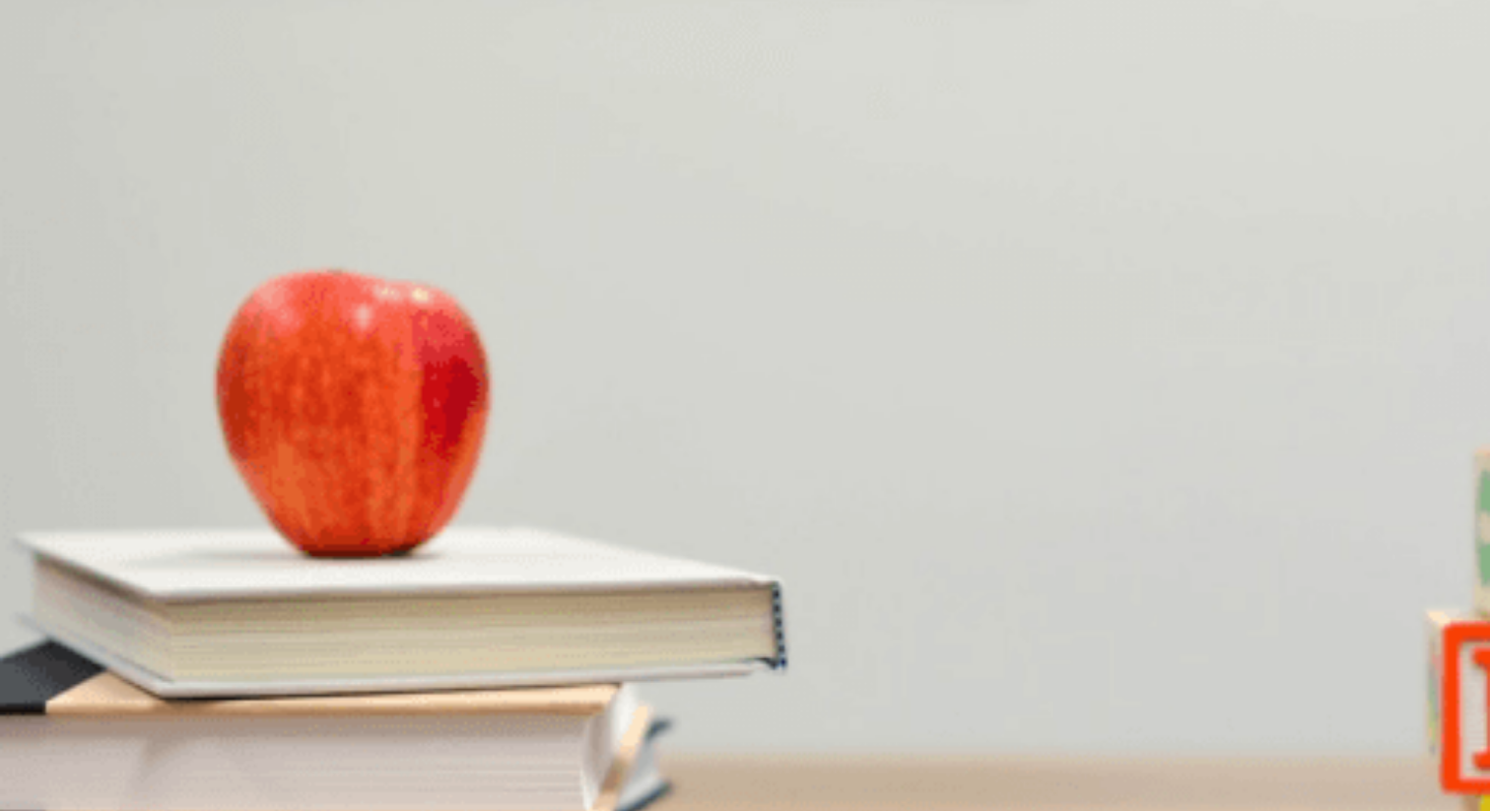
scroll to position [1838, 0]
type input "0"
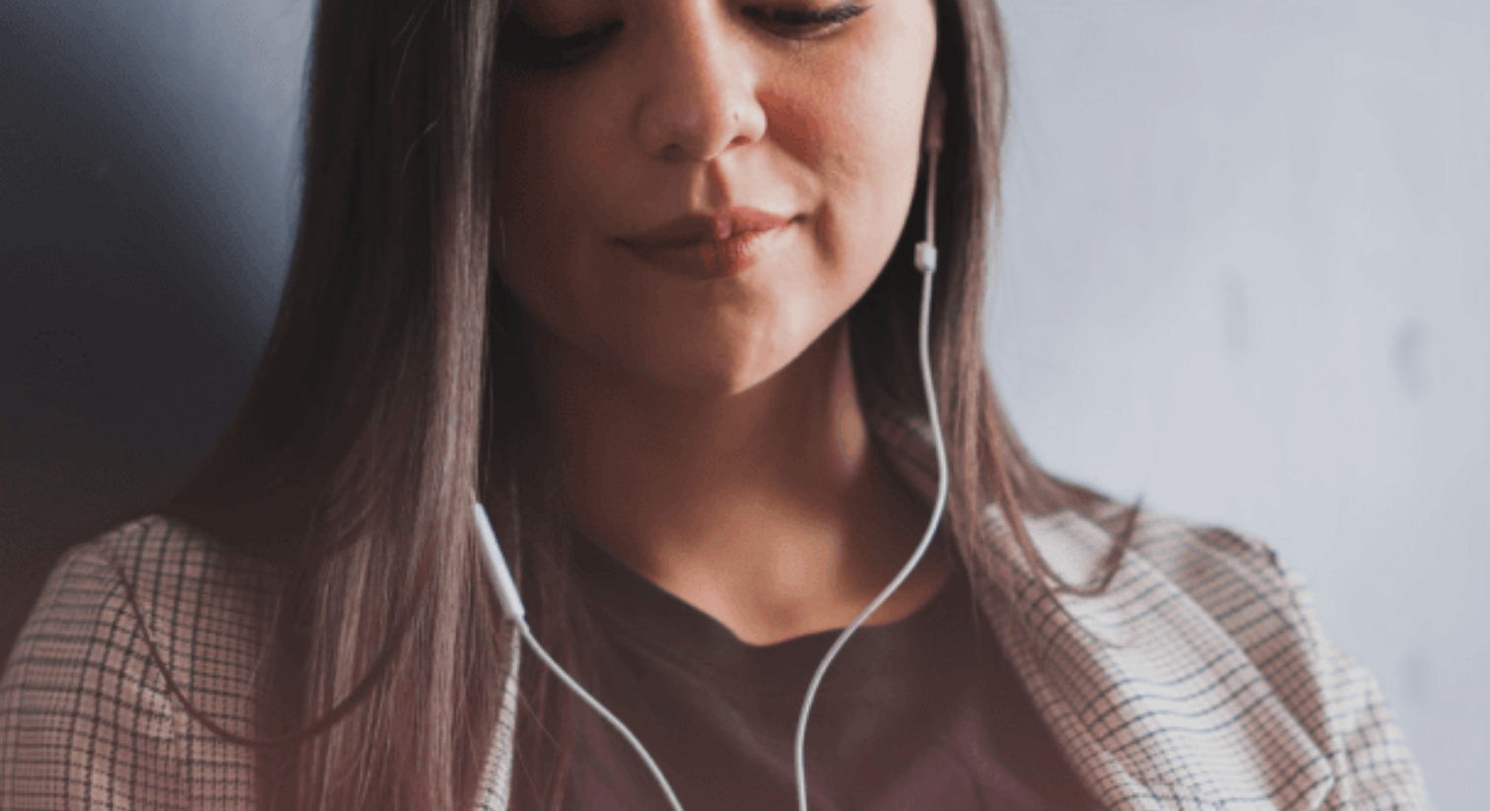
scroll to position [52, 0]
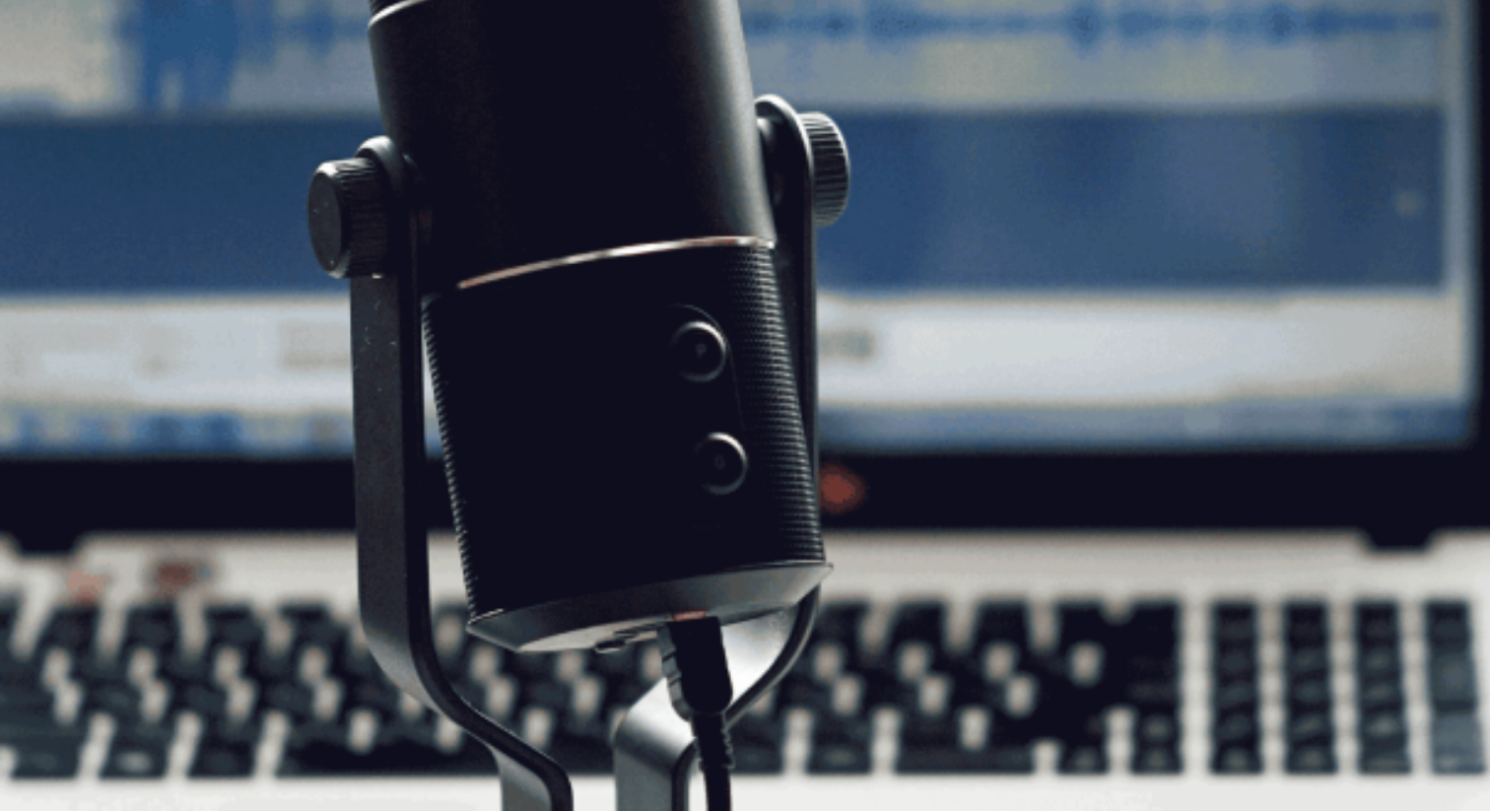
scroll to position [102, 0]
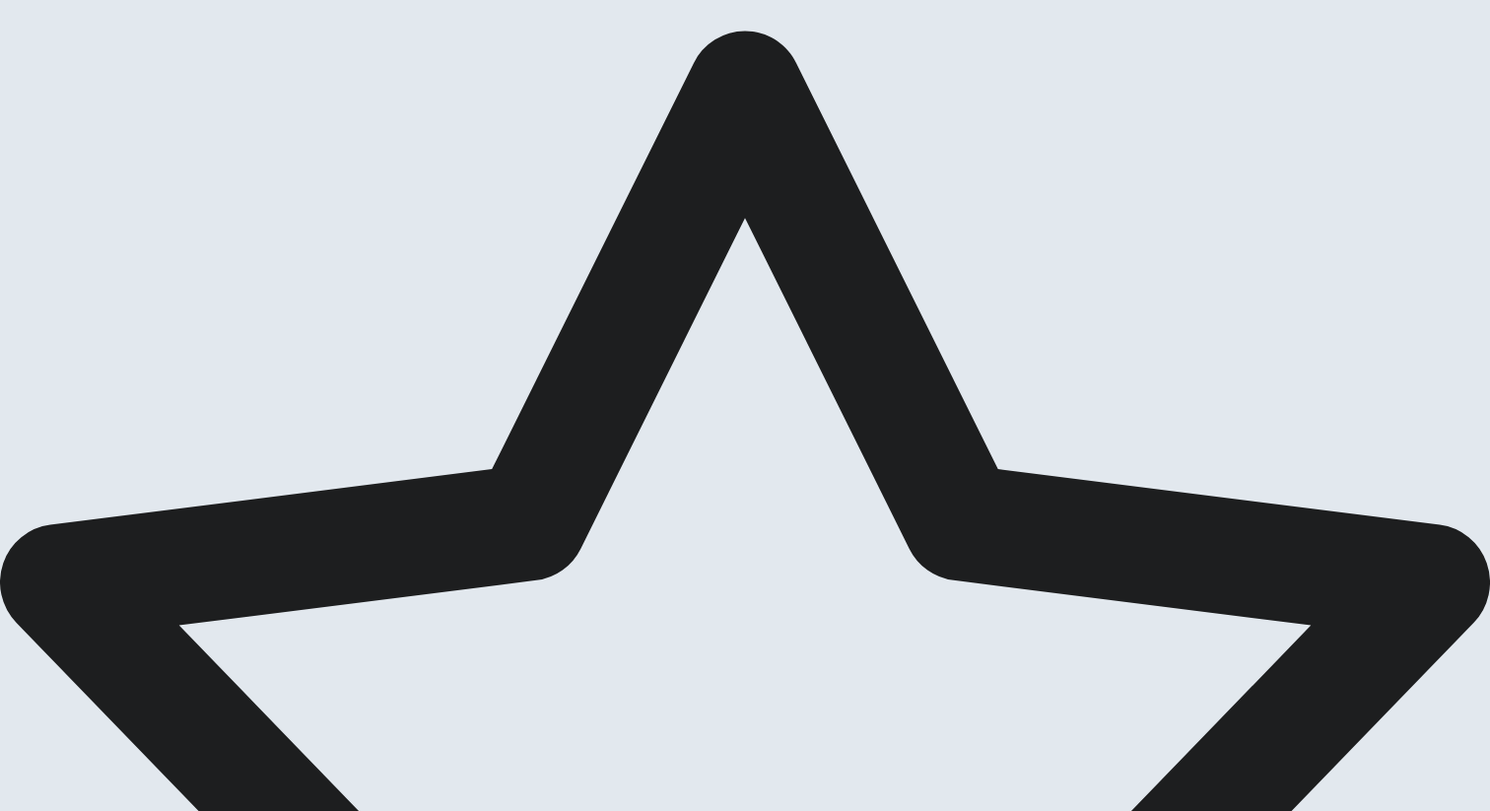
scroll to position [0, 0]
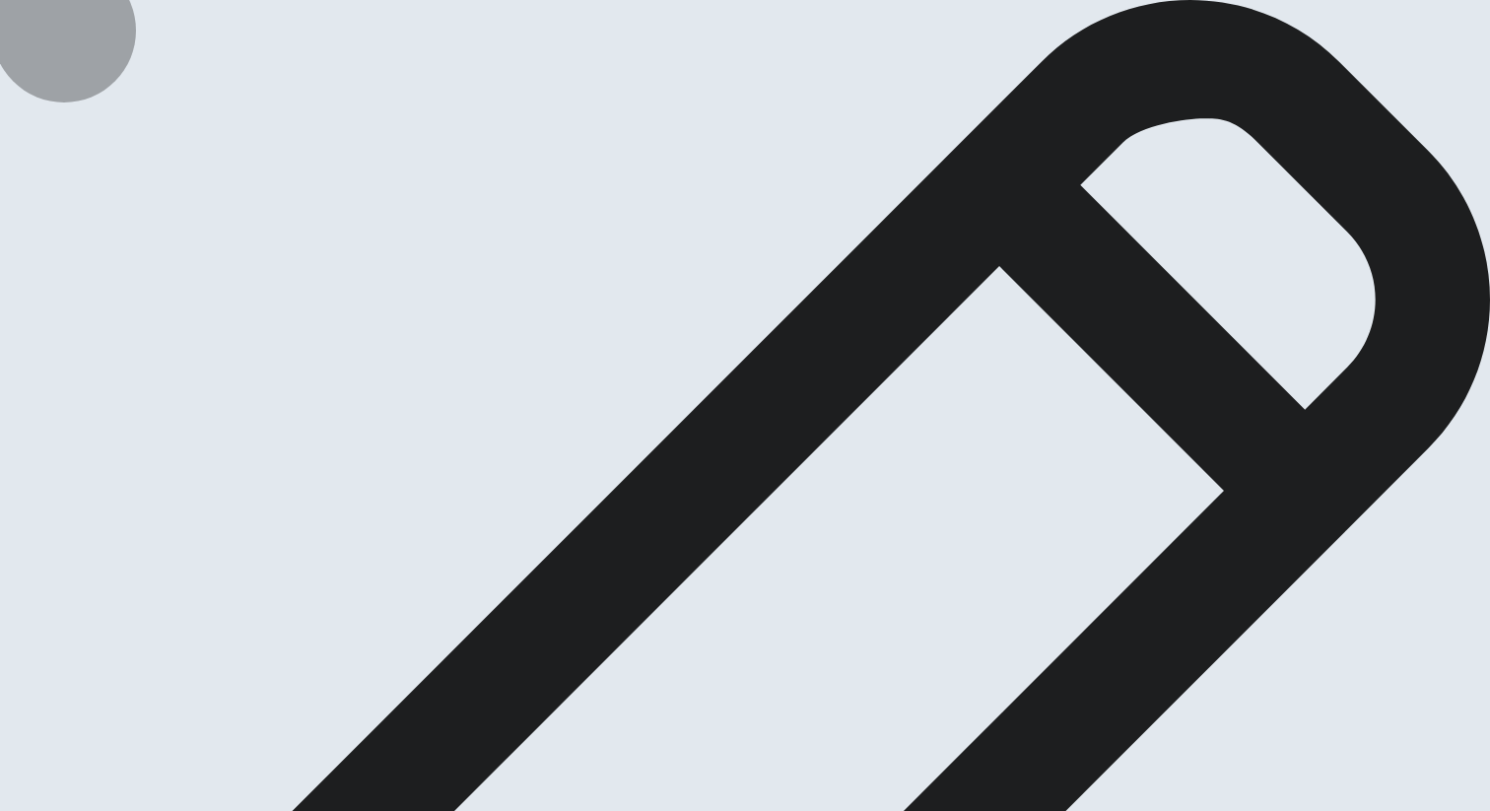
type textarea "Ｏ"
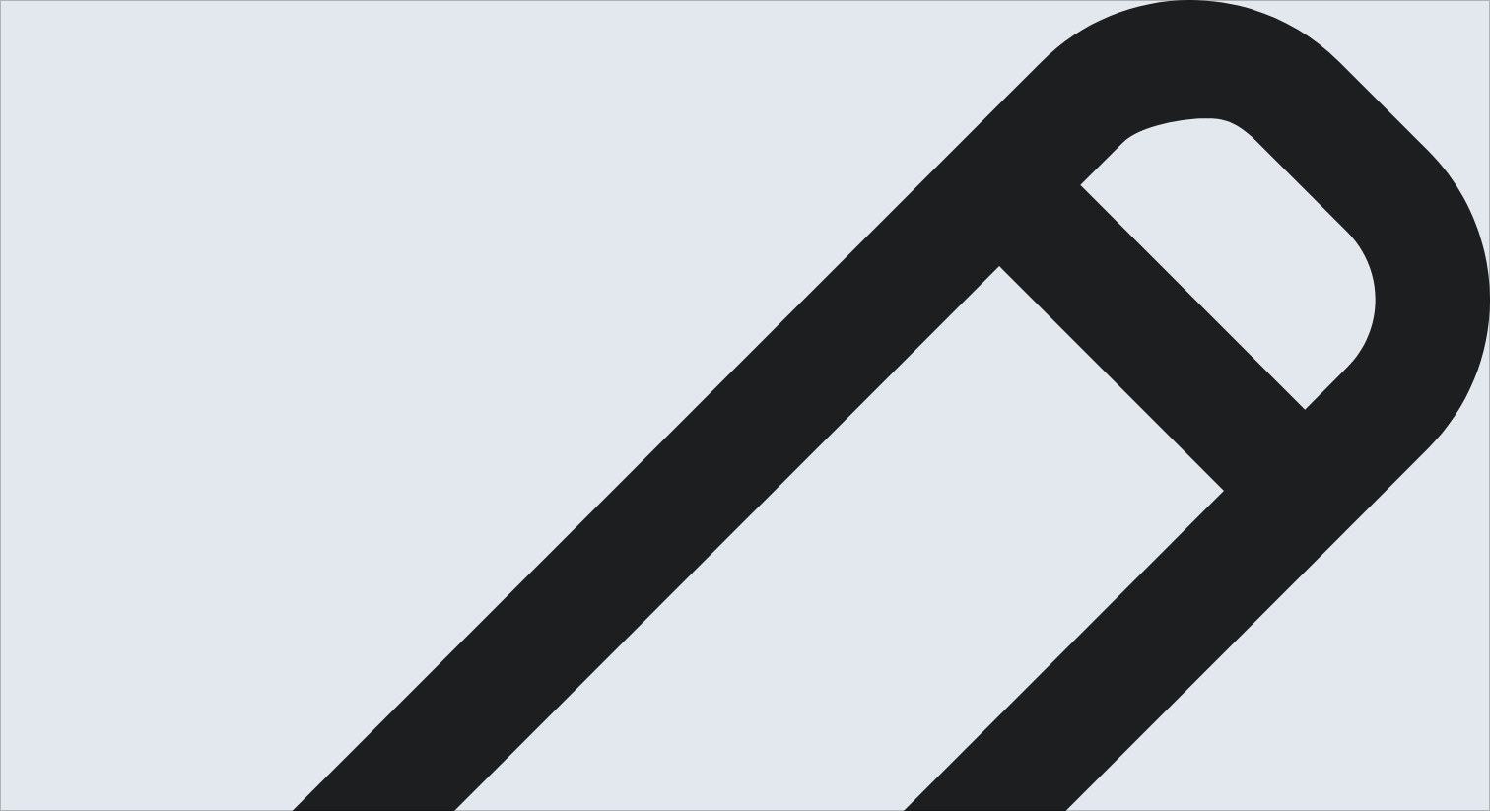
type textarea "One important conversation I had was with my manager during a performance revie…"
